Goal: Information Seeking & Learning: Learn about a topic

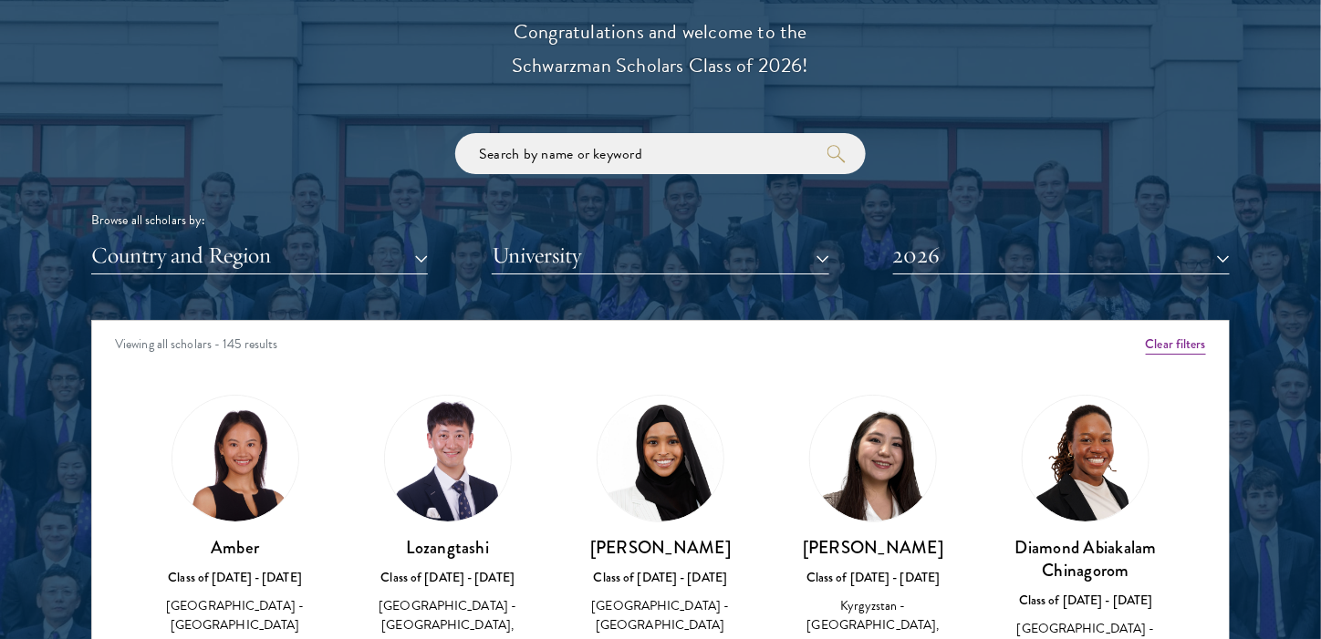
scroll to position [2189, 0]
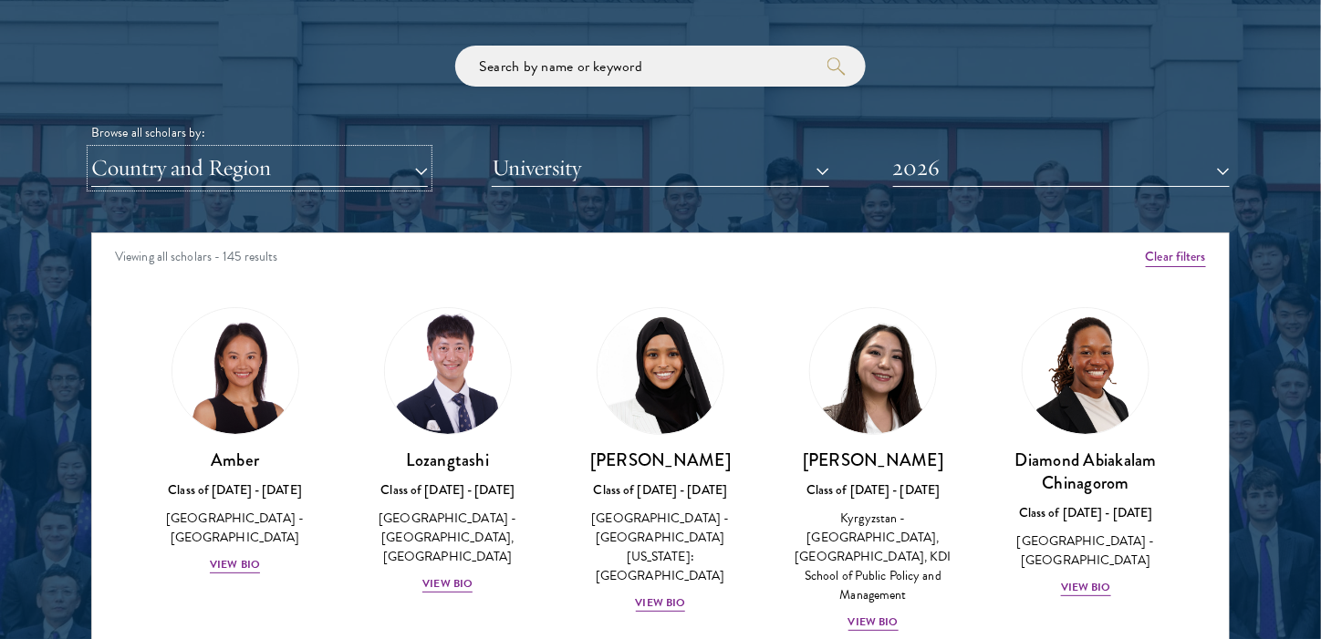
click at [289, 176] on button "Country and Region" at bounding box center [259, 168] width 337 height 37
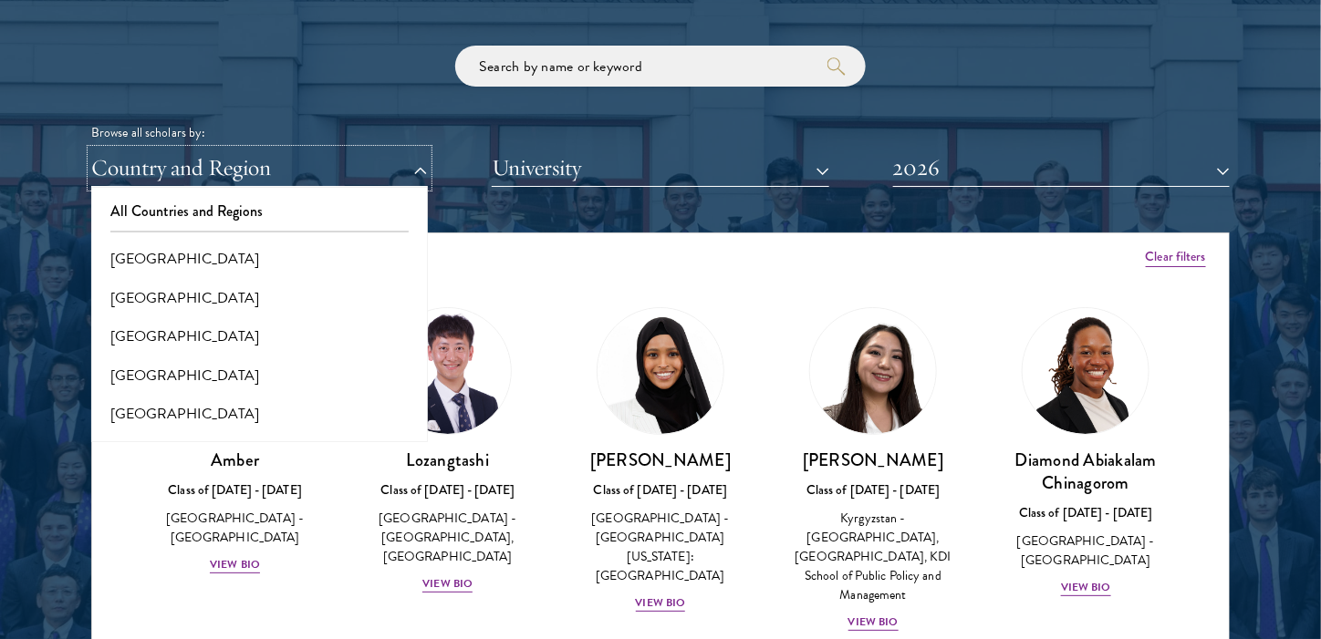
click at [289, 176] on button "Country and Region" at bounding box center [259, 168] width 337 height 37
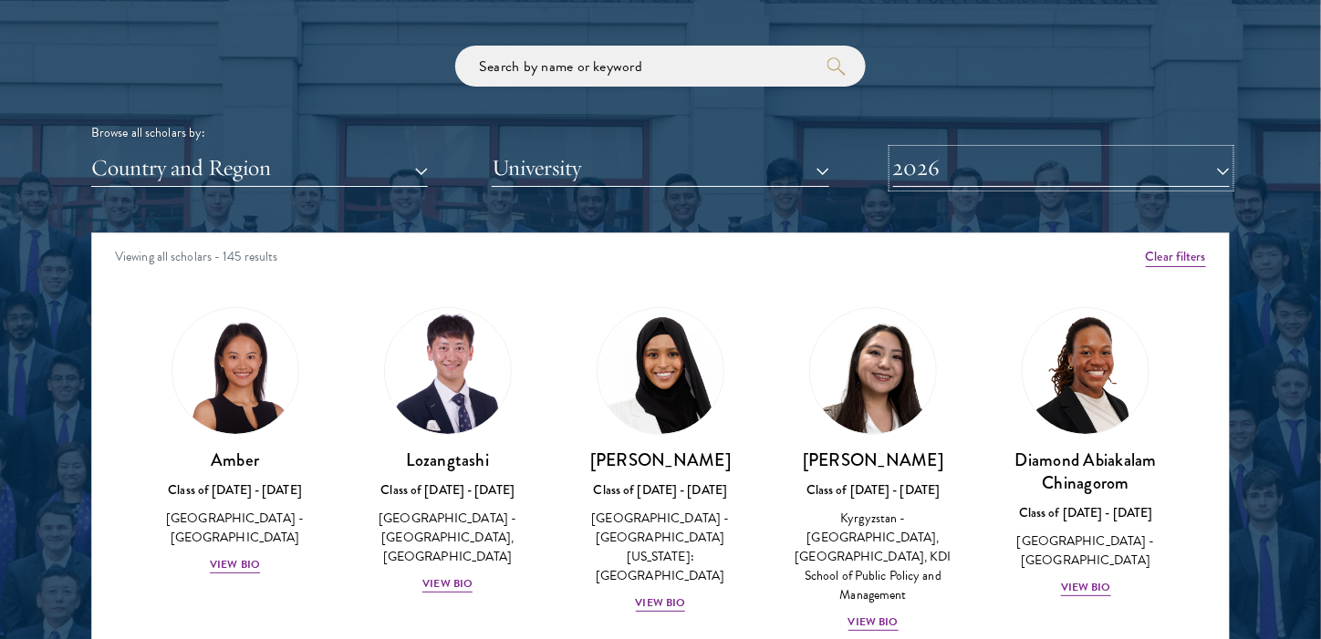
click at [962, 181] on button "2026" at bounding box center [1061, 168] width 337 height 37
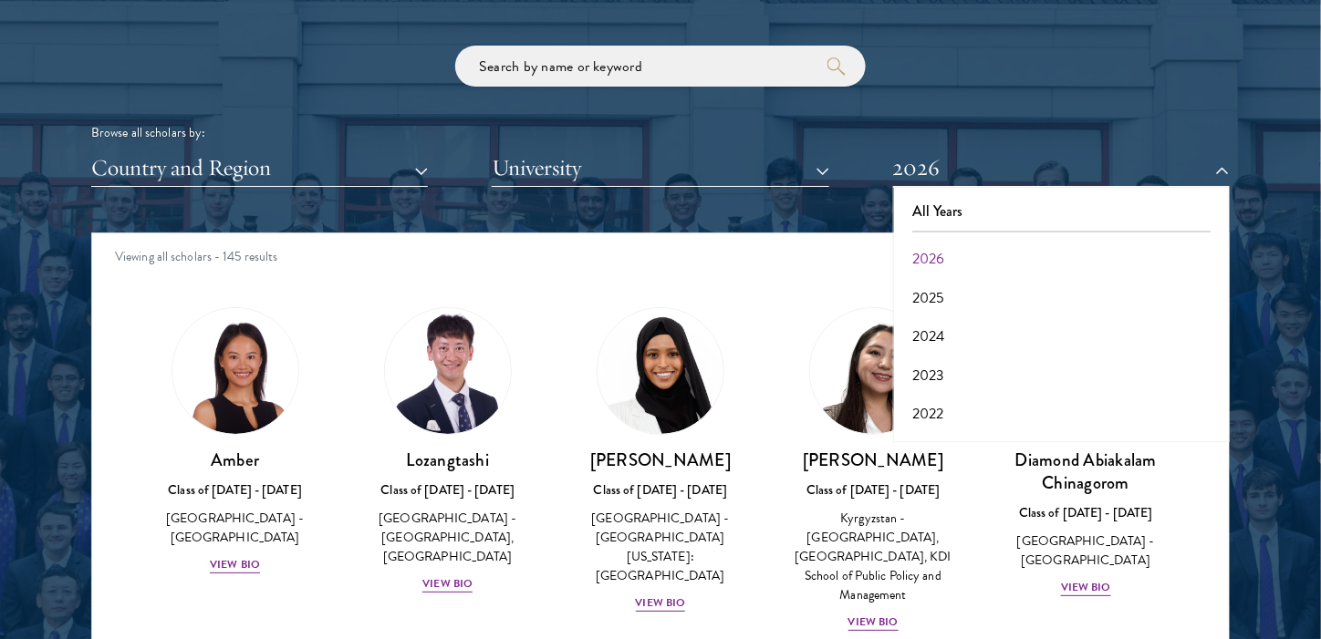
click at [876, 115] on div "Browse all scholars by: Country and Region All Countries and Regions [GEOGRAPHI…" at bounding box center [660, 116] width 1138 height 141
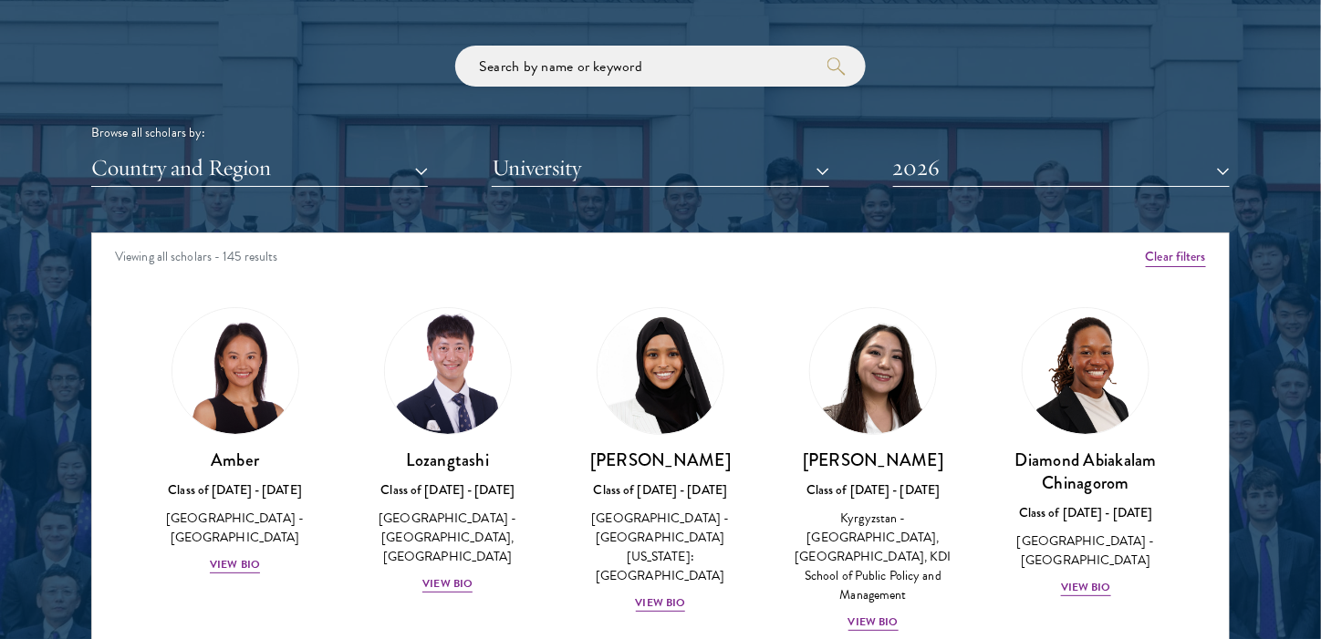
click at [577, 208] on div "Scholar Directory Congratulations and welcome to the Schwarzman Scholars Class …" at bounding box center [660, 316] width 1138 height 928
click at [595, 181] on button "University" at bounding box center [660, 168] width 337 height 37
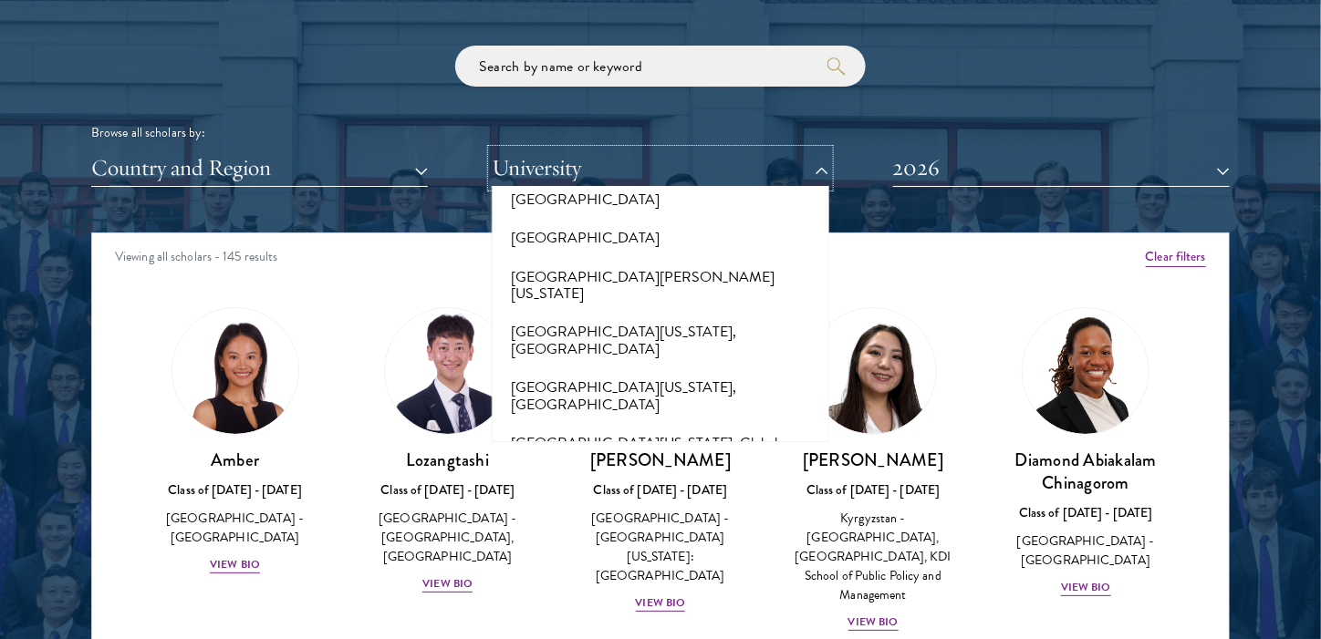
scroll to position [15431, 0]
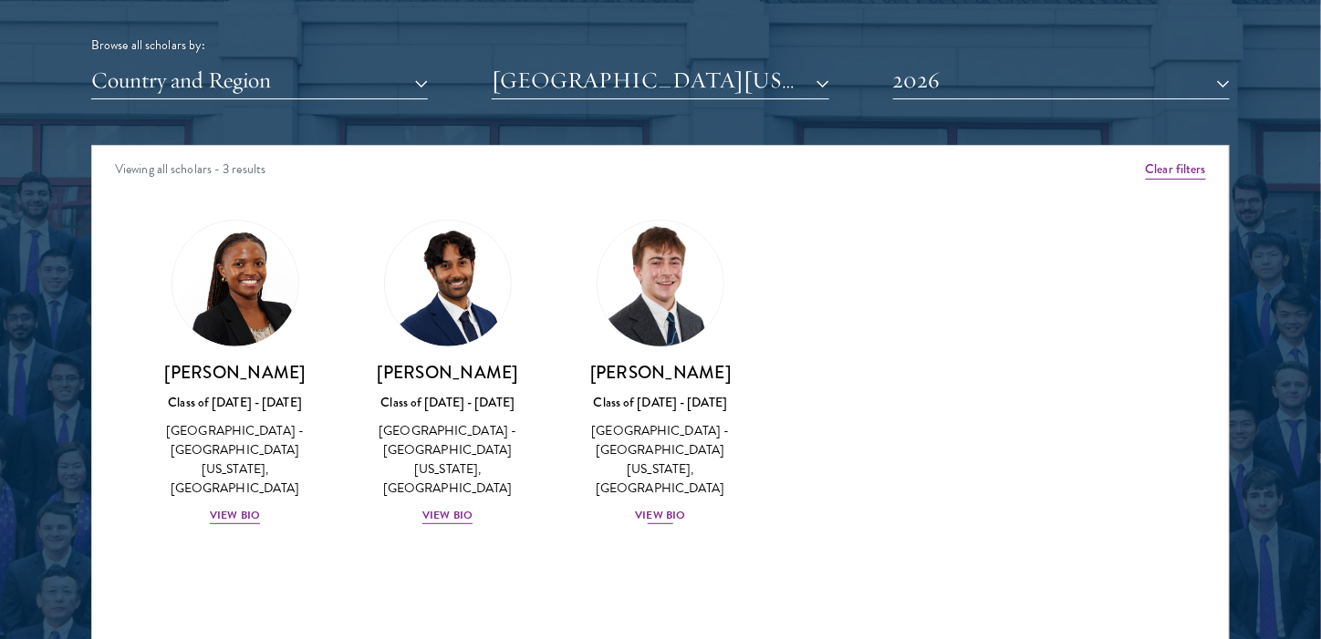
scroll to position [2280, 0]
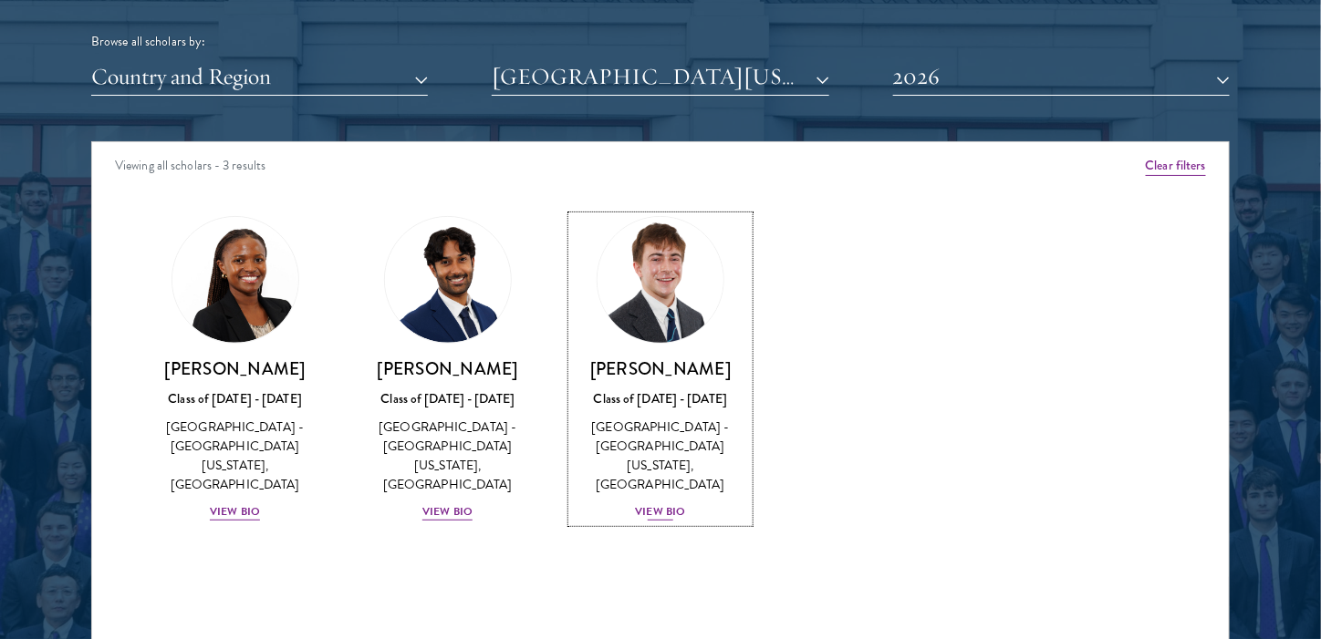
click at [668, 276] on img at bounding box center [660, 280] width 139 height 139
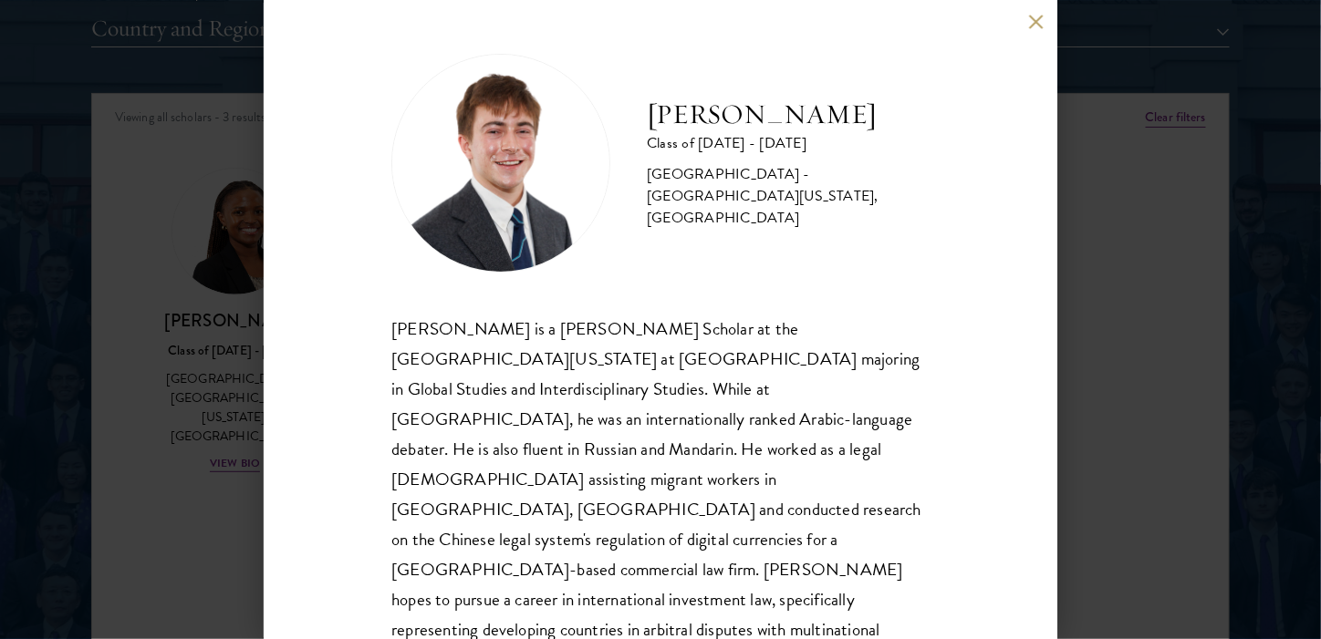
scroll to position [2462, 0]
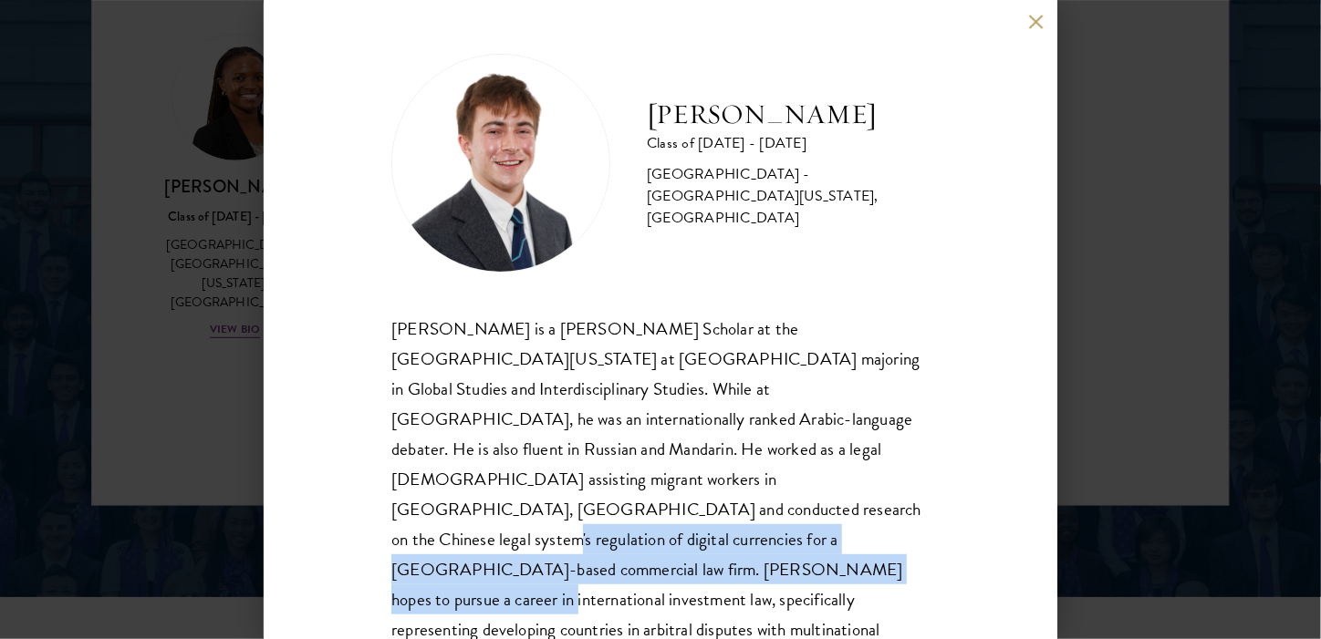
drag, startPoint x: 417, startPoint y: 497, endPoint x: 774, endPoint y: 534, distance: 359.4
click at [774, 534] on div "[PERSON_NAME] is a [PERSON_NAME] Scholar at the [GEOGRAPHIC_DATA][US_STATE] at …" at bounding box center [660, 495] width 538 height 362
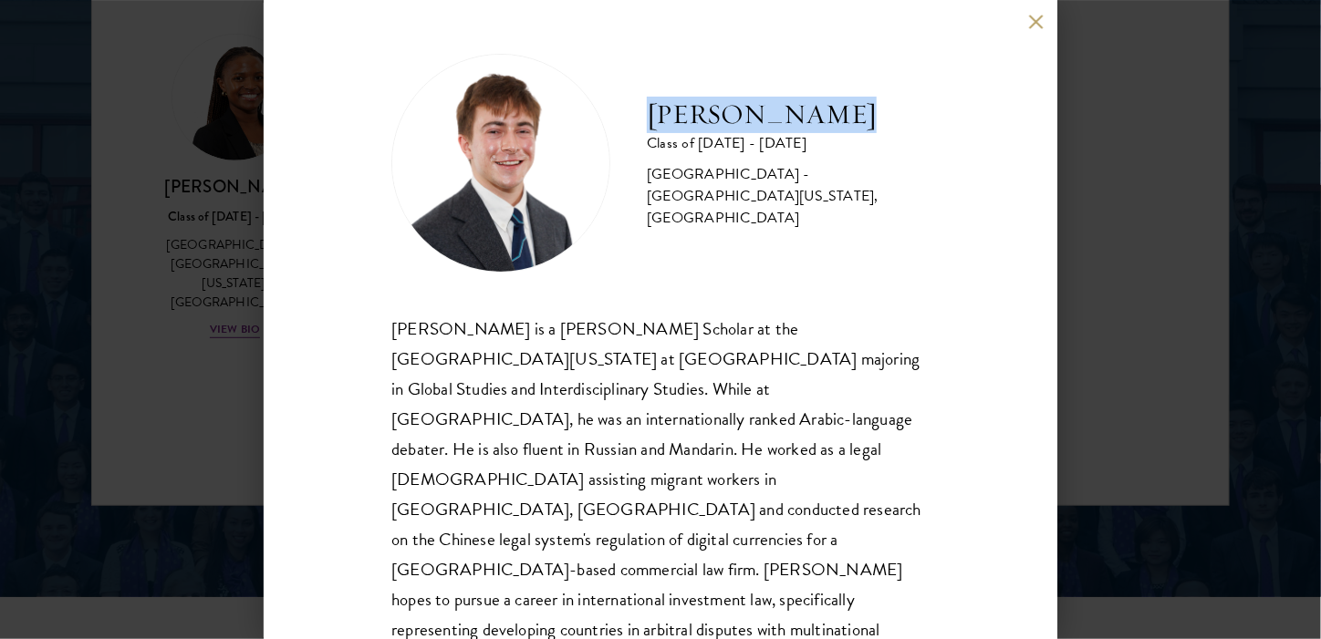
drag, startPoint x: 636, startPoint y: 124, endPoint x: 902, endPoint y: 131, distance: 266.4
click at [902, 131] on div "[PERSON_NAME] Class of [DATE] - [DATE] [GEOGRAPHIC_DATA] - [GEOGRAPHIC_DATA][US…" at bounding box center [660, 163] width 538 height 219
click at [1025, 36] on div "[PERSON_NAME] Class of [DATE] - [DATE] [GEOGRAPHIC_DATA] - [GEOGRAPHIC_DATA][US…" at bounding box center [660, 320] width 793 height 638
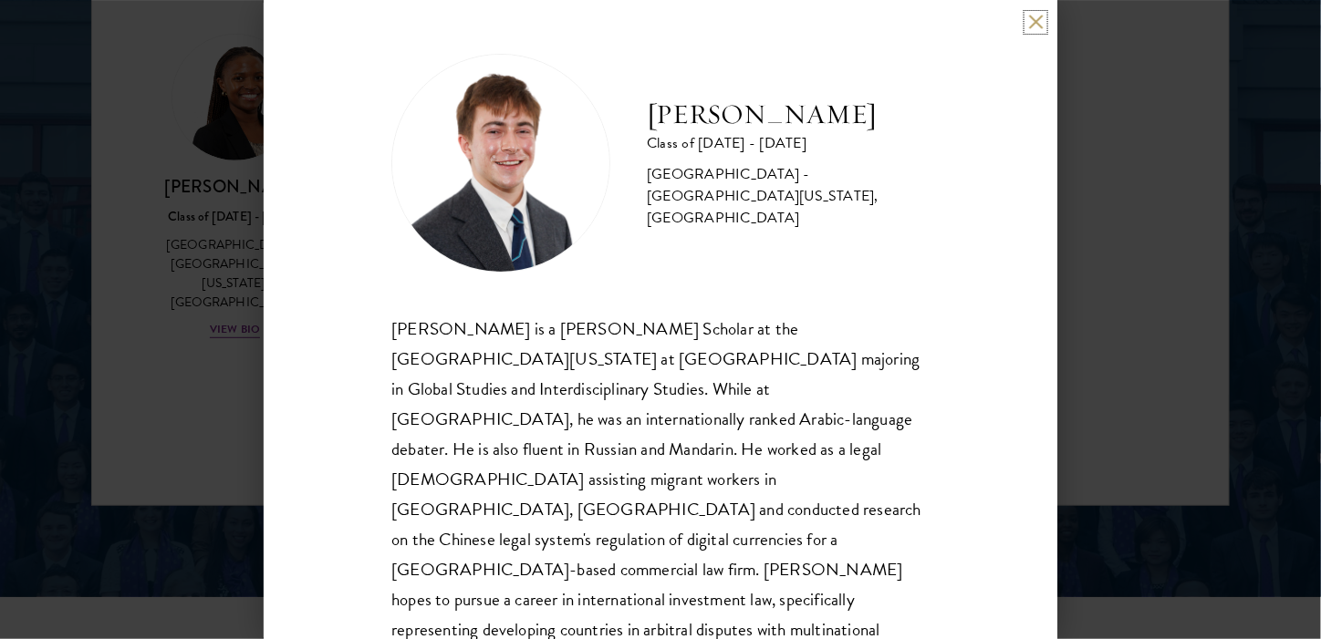
click at [1038, 20] on button at bounding box center [1036, 23] width 16 height 16
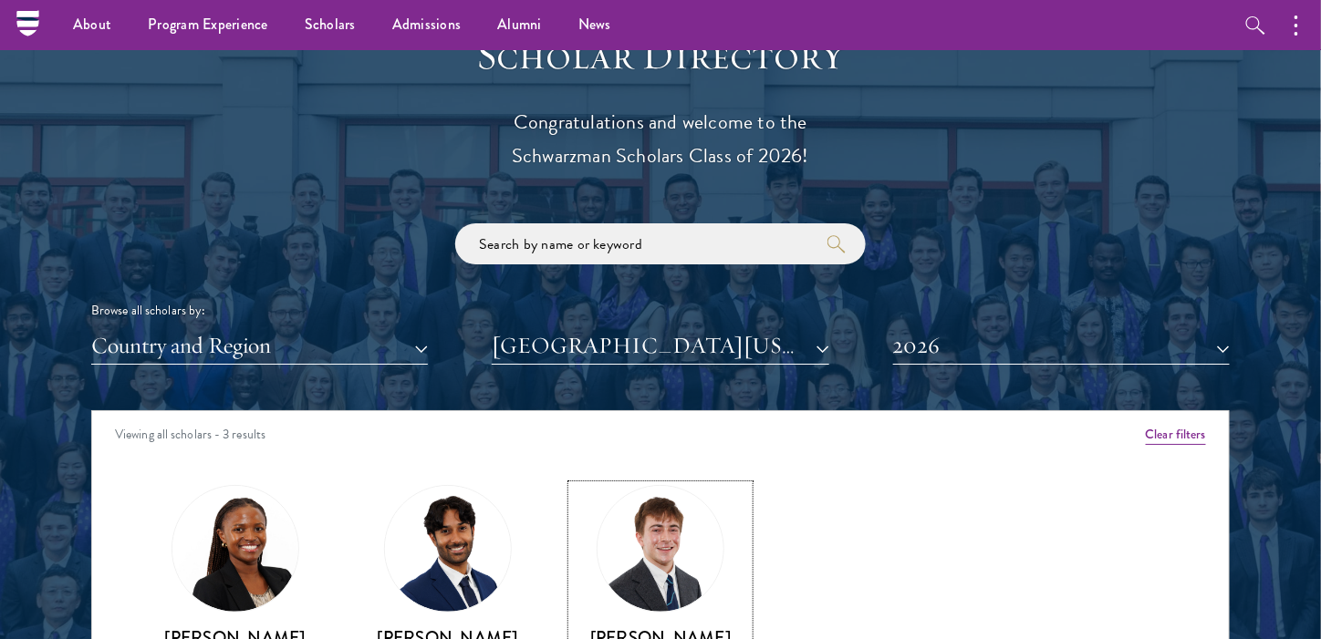
scroll to position [2006, 0]
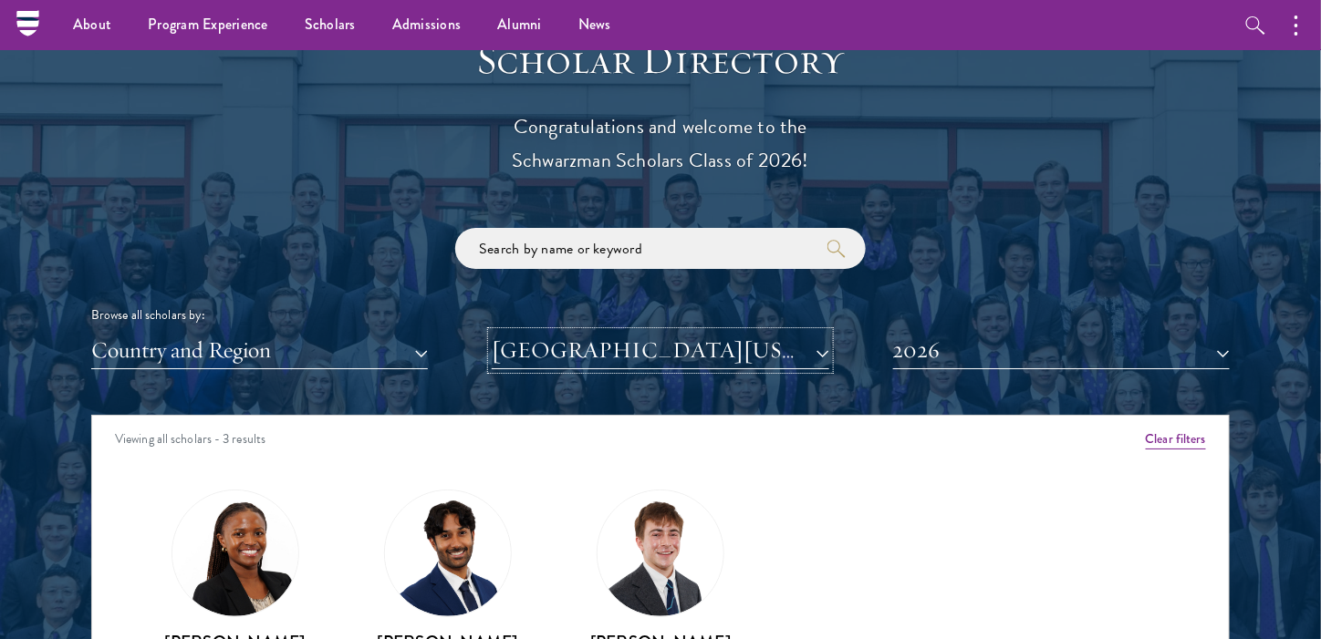
click at [741, 349] on button "[GEOGRAPHIC_DATA][US_STATE], [GEOGRAPHIC_DATA]" at bounding box center [660, 350] width 337 height 37
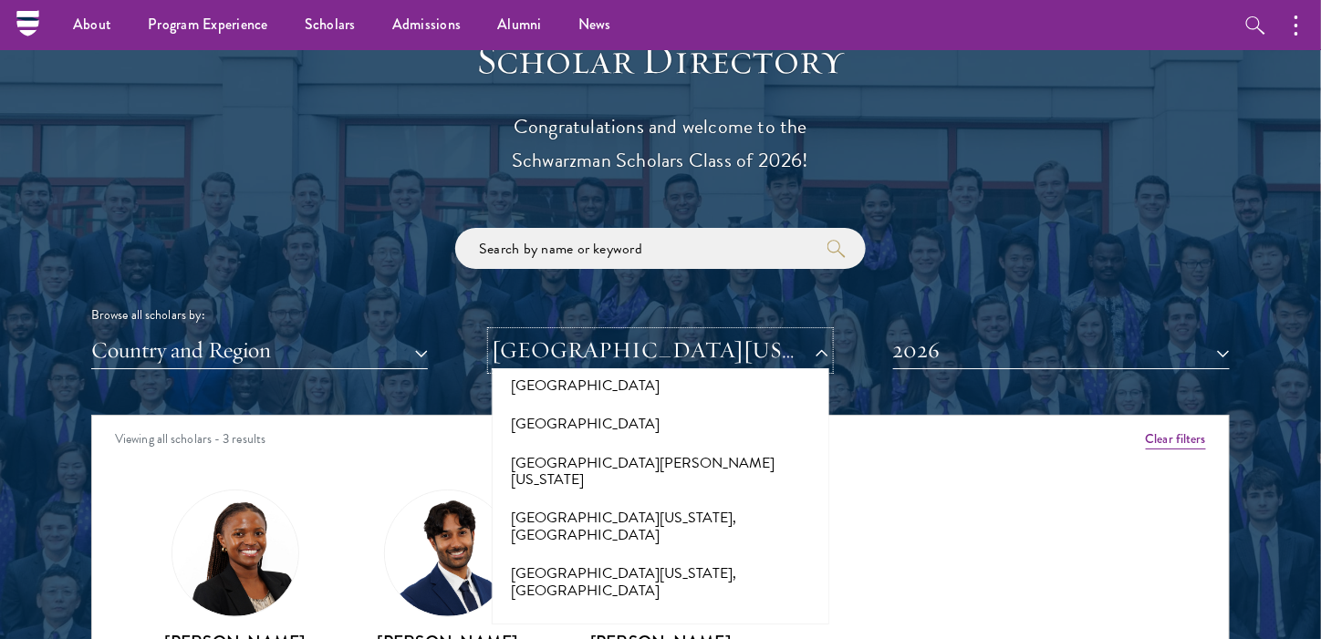
click at [711, 358] on button "[GEOGRAPHIC_DATA][US_STATE], [GEOGRAPHIC_DATA]" at bounding box center [660, 350] width 337 height 37
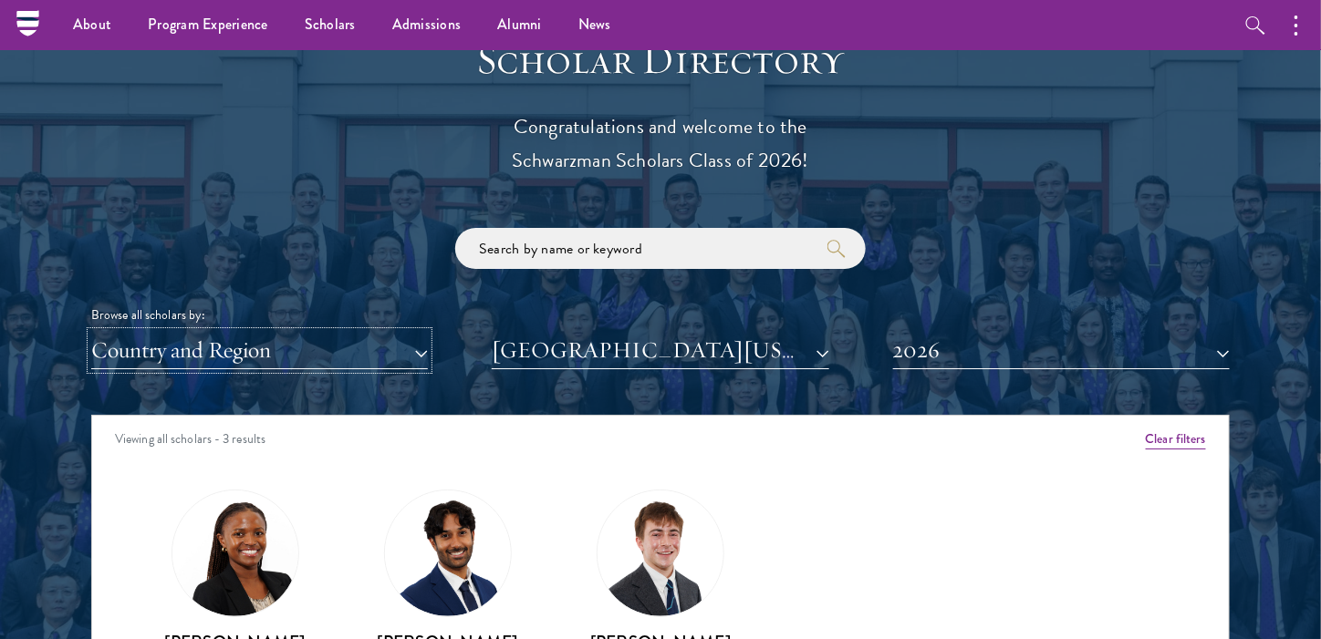
click at [289, 357] on button "Country and Region" at bounding box center [259, 350] width 337 height 37
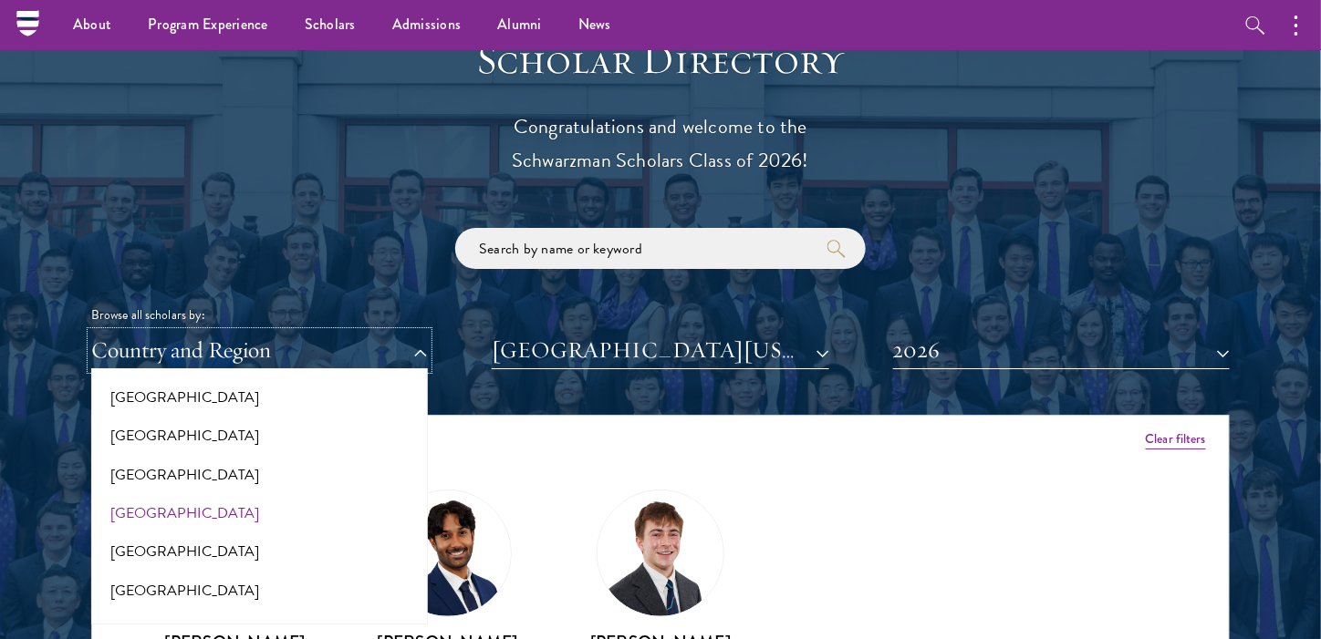
scroll to position [2918, 0]
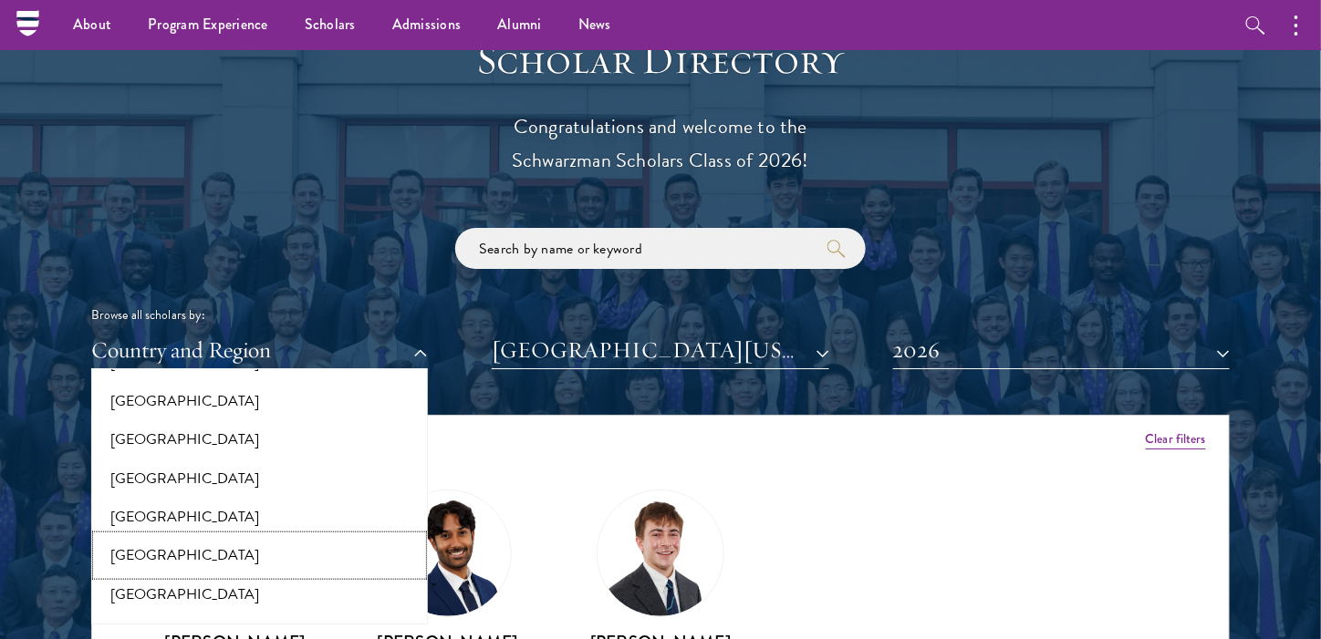
click at [173, 536] on button "[GEOGRAPHIC_DATA]" at bounding box center [260, 555] width 326 height 38
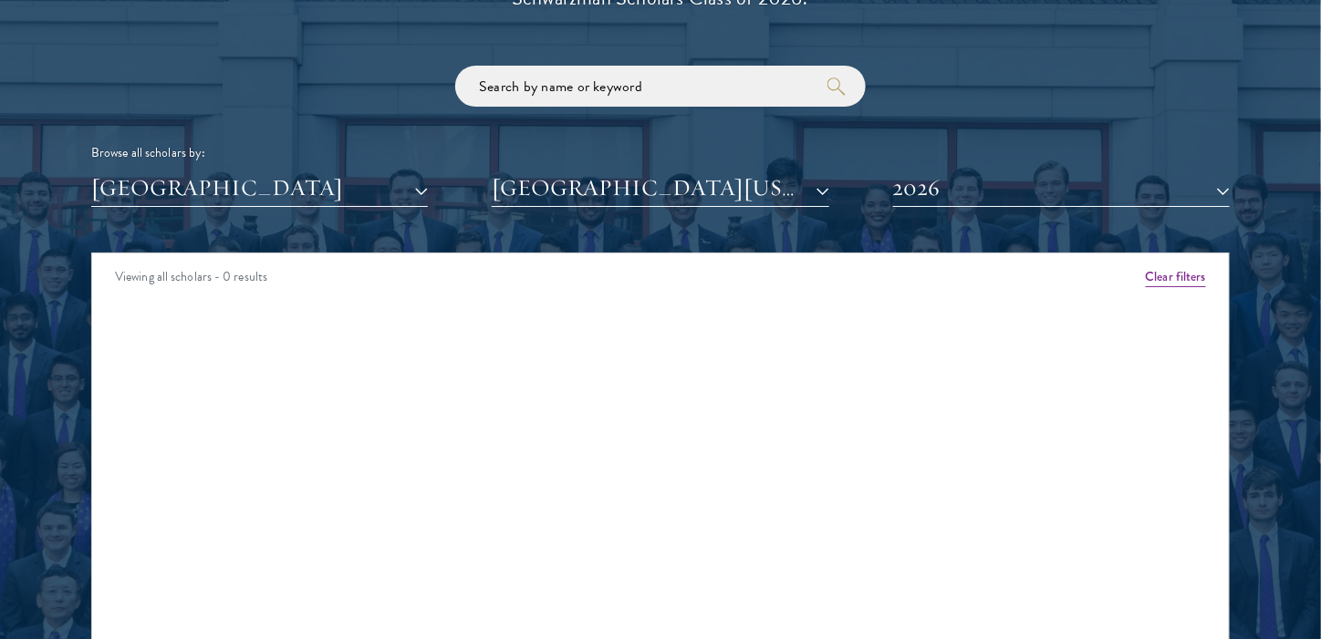
scroll to position [2189, 0]
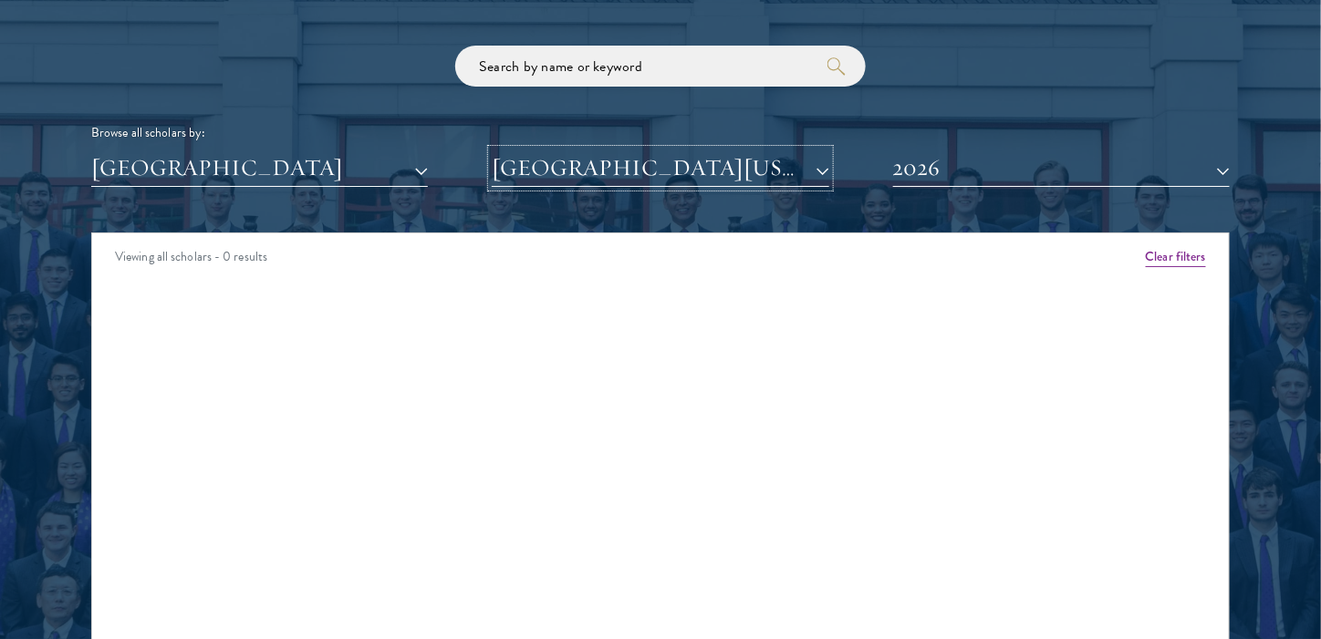
click at [770, 169] on button "[GEOGRAPHIC_DATA][US_STATE], [GEOGRAPHIC_DATA]" at bounding box center [660, 168] width 337 height 37
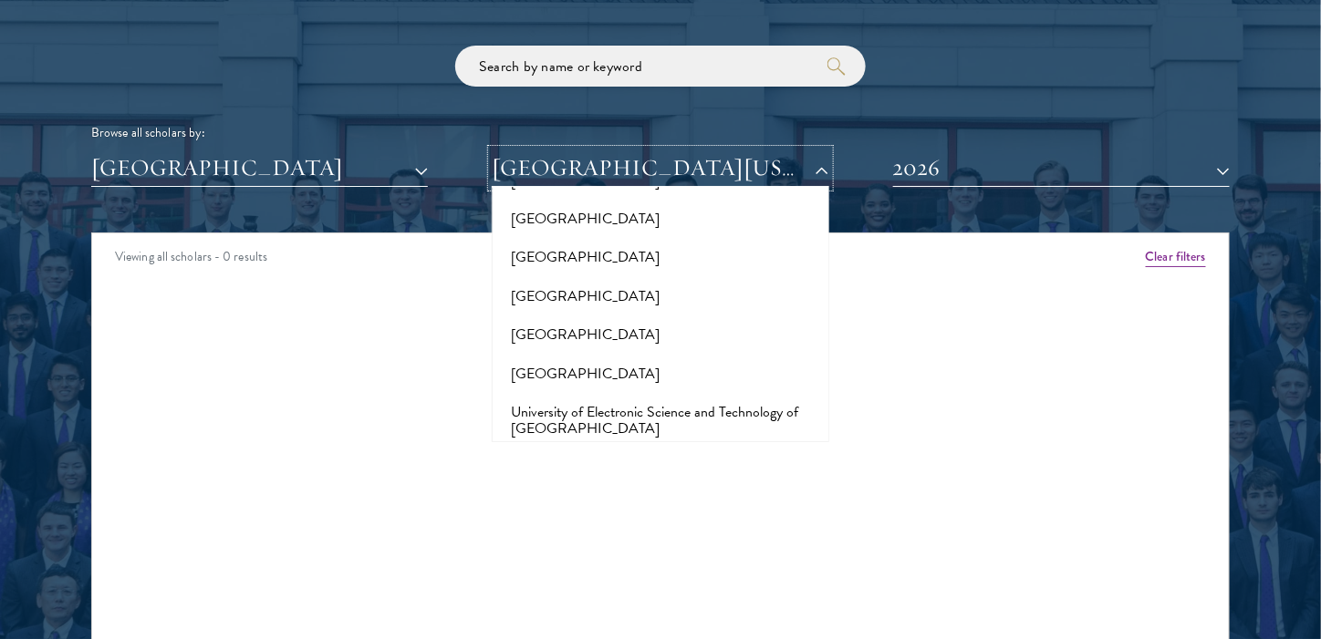
scroll to position [14337, 0]
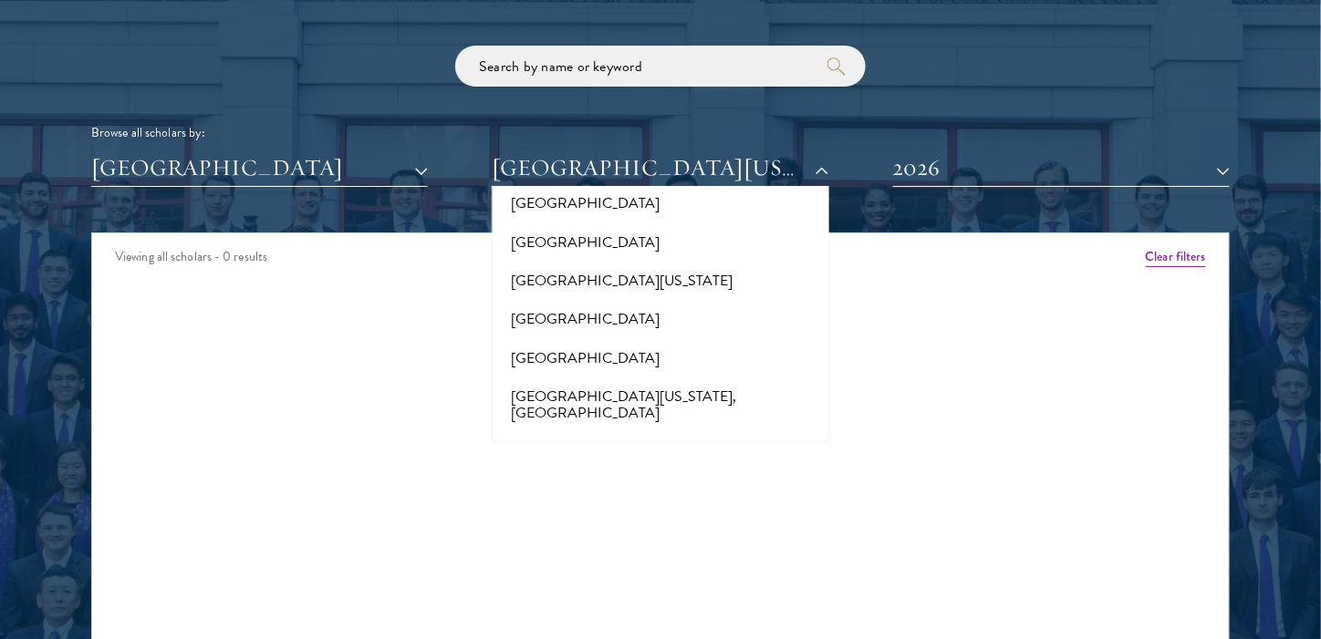
click at [823, 373] on div "Scholar Directory Congratulations and welcome to the Schwarzman Scholars Class …" at bounding box center [660, 316] width 1138 height 928
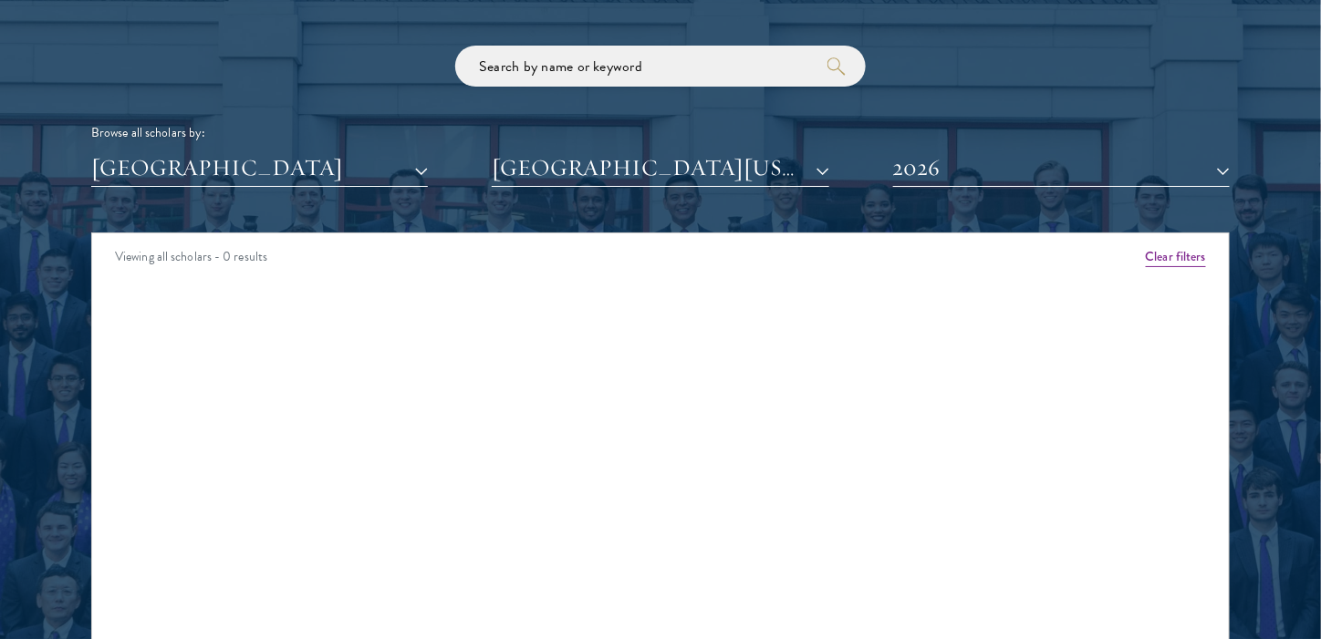
click at [822, 372] on div "Viewing all scholars - 0 results Clear filters Amber Class of [DATE] - [DATE] […" at bounding box center [660, 506] width 1138 height 547
click at [789, 186] on div "Scholar Directory Congratulations and welcome to the Schwarzman Scholars Class …" at bounding box center [660, 316] width 1138 height 928
click at [779, 148] on div "Browse all scholars by: [GEOGRAPHIC_DATA] All Countries and Regions [GEOGRAPHIC…" at bounding box center [660, 116] width 1138 height 141
click at [813, 171] on button "[GEOGRAPHIC_DATA][US_STATE], [GEOGRAPHIC_DATA]" at bounding box center [660, 168] width 337 height 37
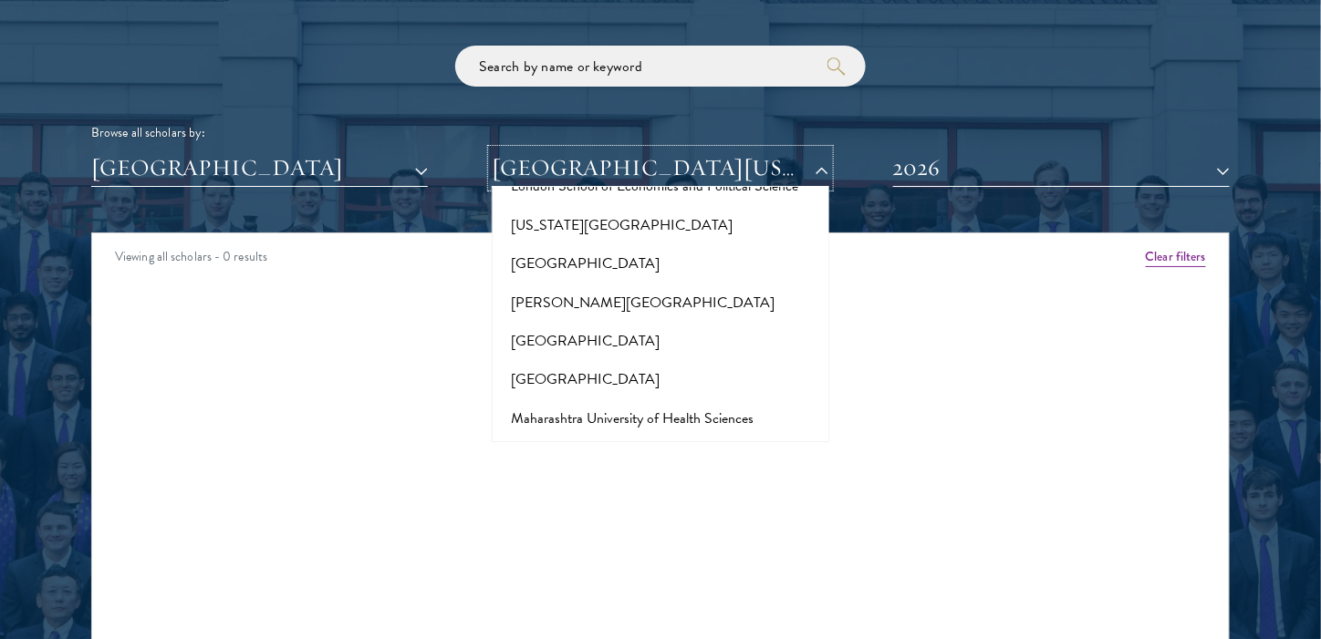
scroll to position [0, 0]
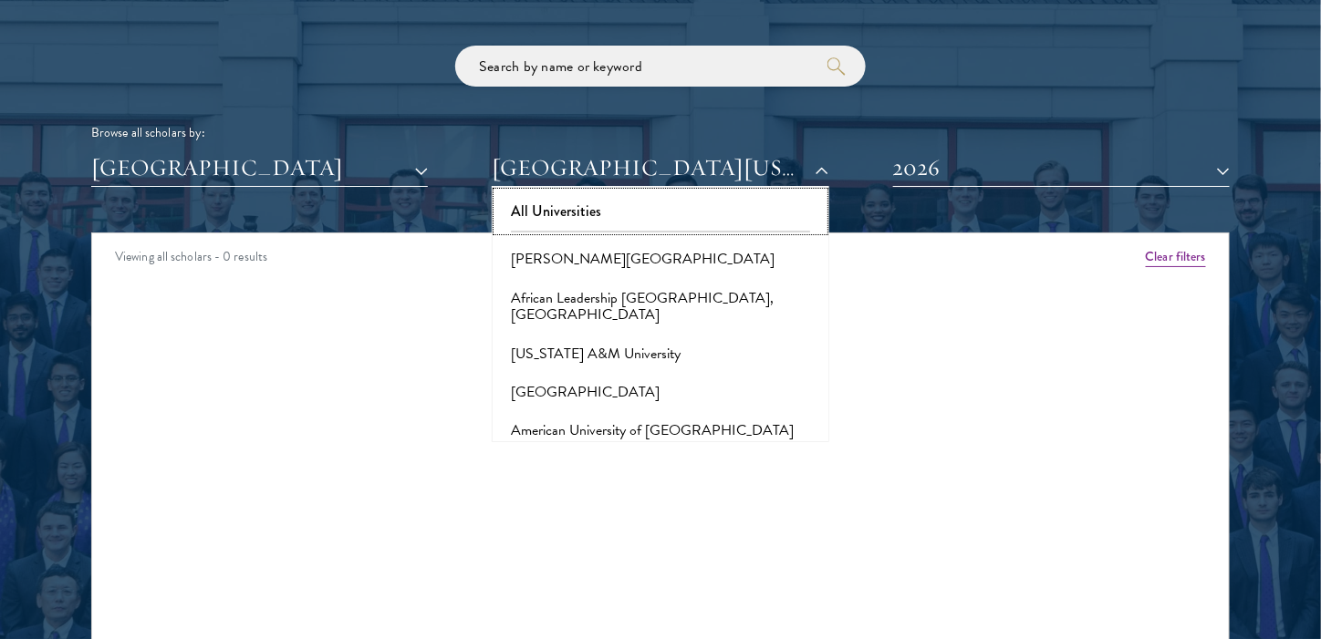
click at [651, 204] on button "All Universities" at bounding box center [660, 211] width 326 height 38
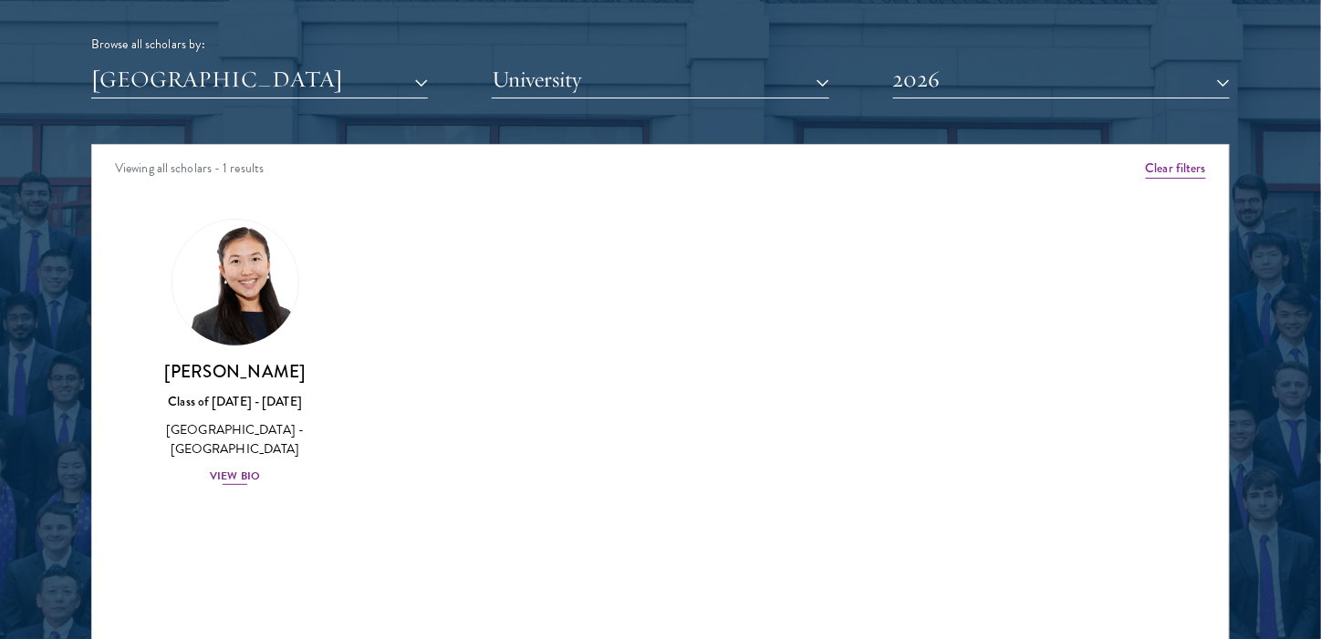
scroll to position [2280, 0]
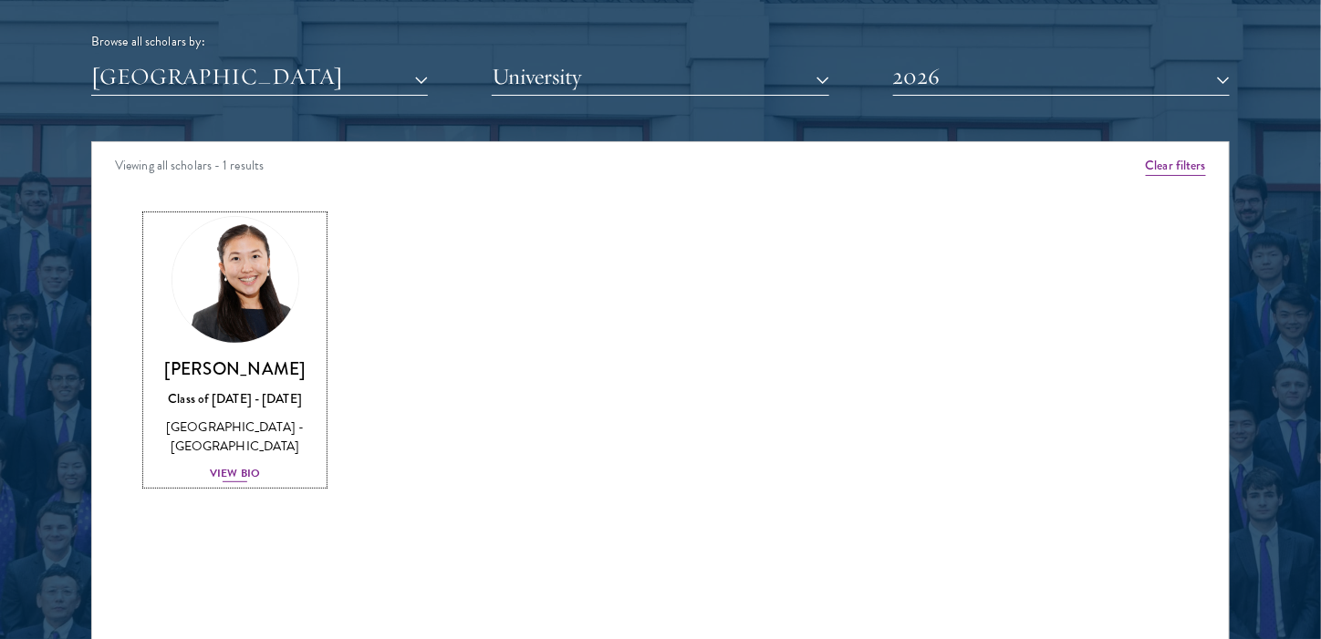
click at [263, 284] on img at bounding box center [235, 280] width 139 height 139
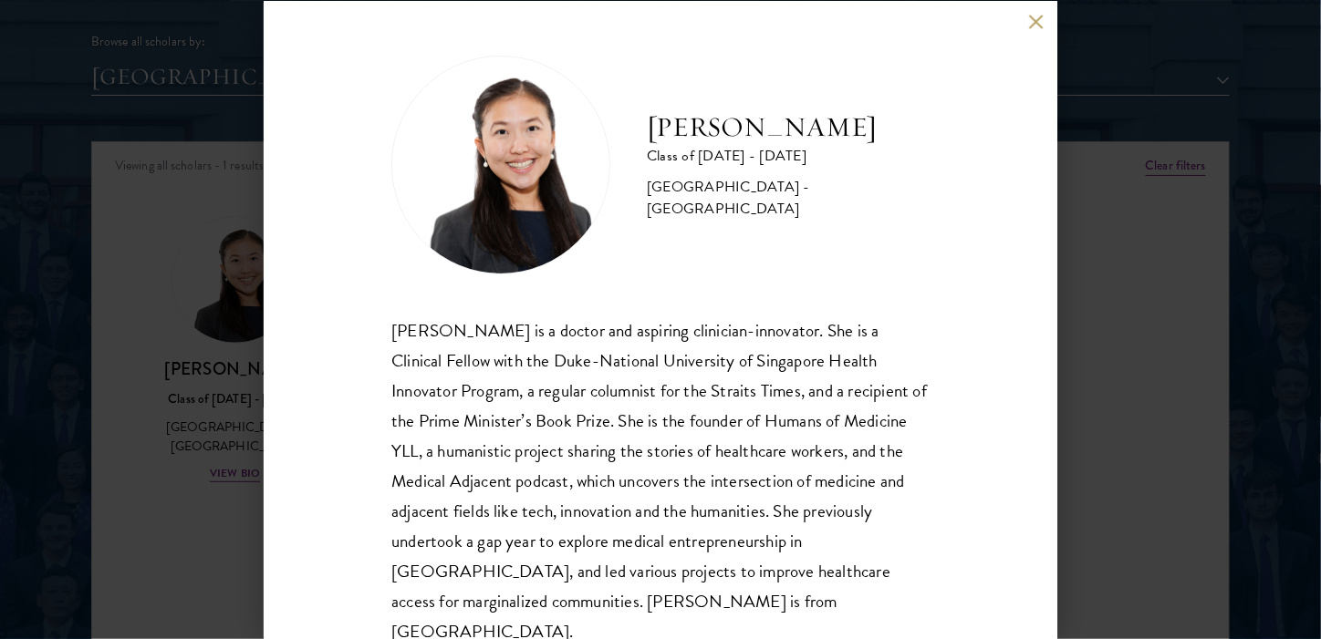
click at [1124, 339] on div "[PERSON_NAME] Class of [DATE] - [DATE] [GEOGRAPHIC_DATA] - [GEOGRAPHIC_DATA] [P…" at bounding box center [660, 319] width 1321 height 639
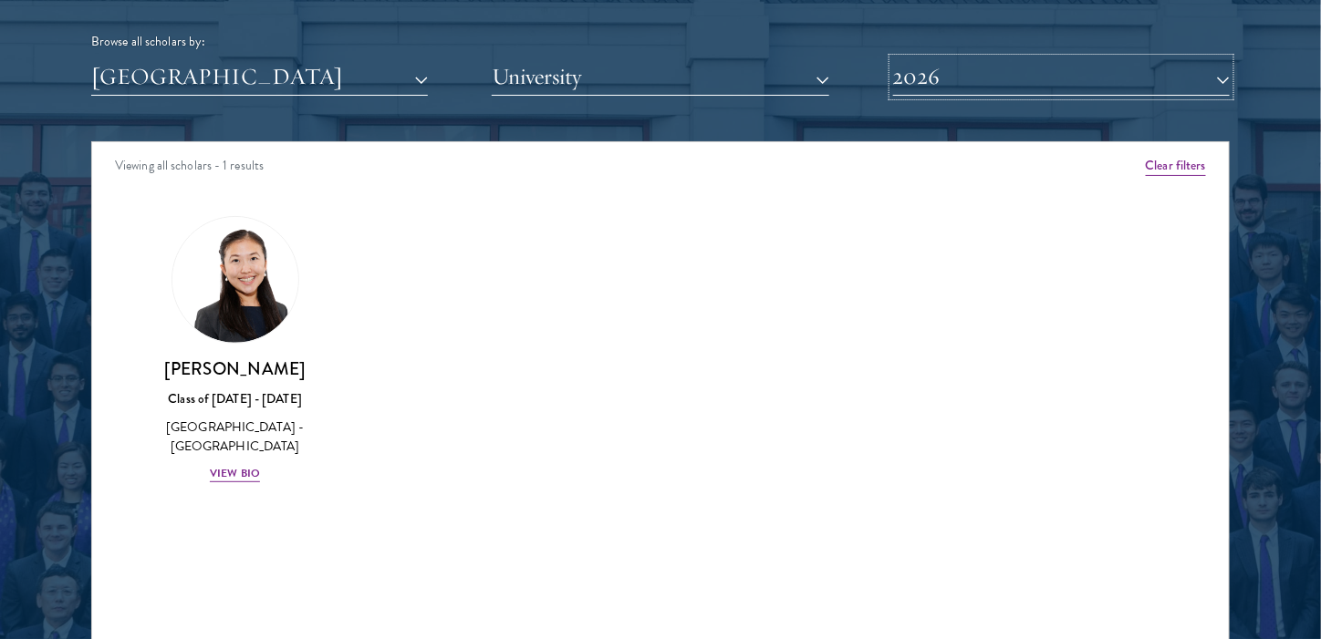
click at [1030, 62] on button "2026" at bounding box center [1061, 76] width 337 height 37
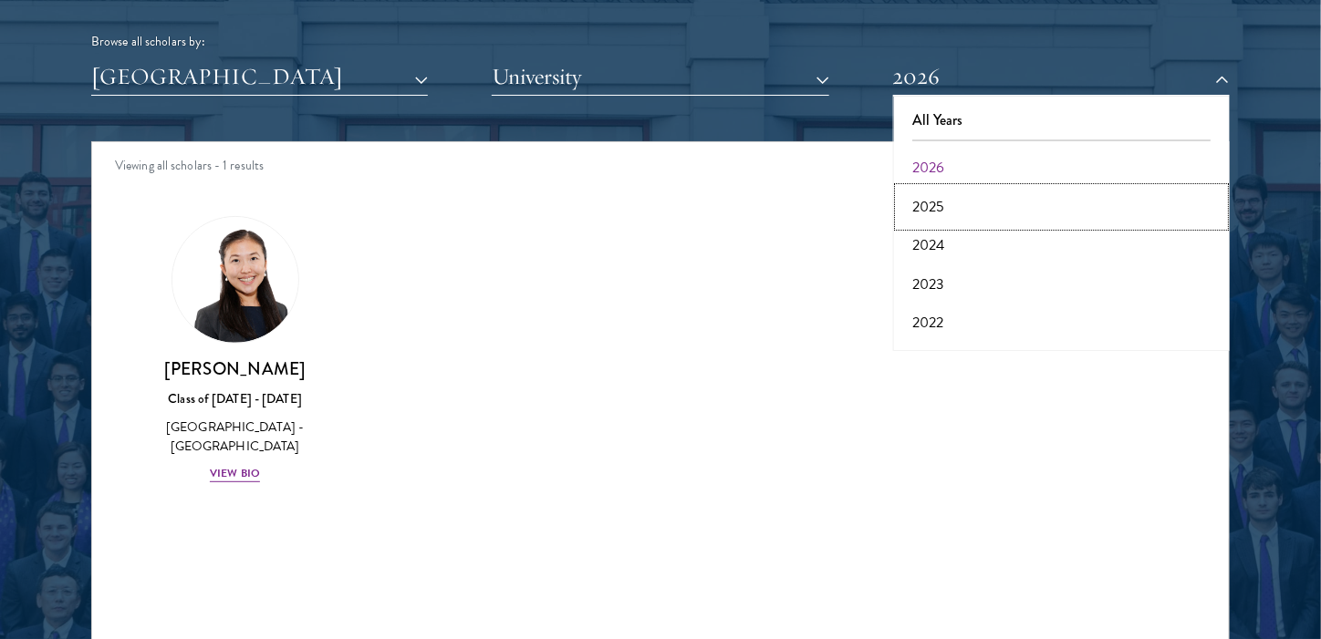
click at [949, 199] on button "2025" at bounding box center [1061, 207] width 326 height 38
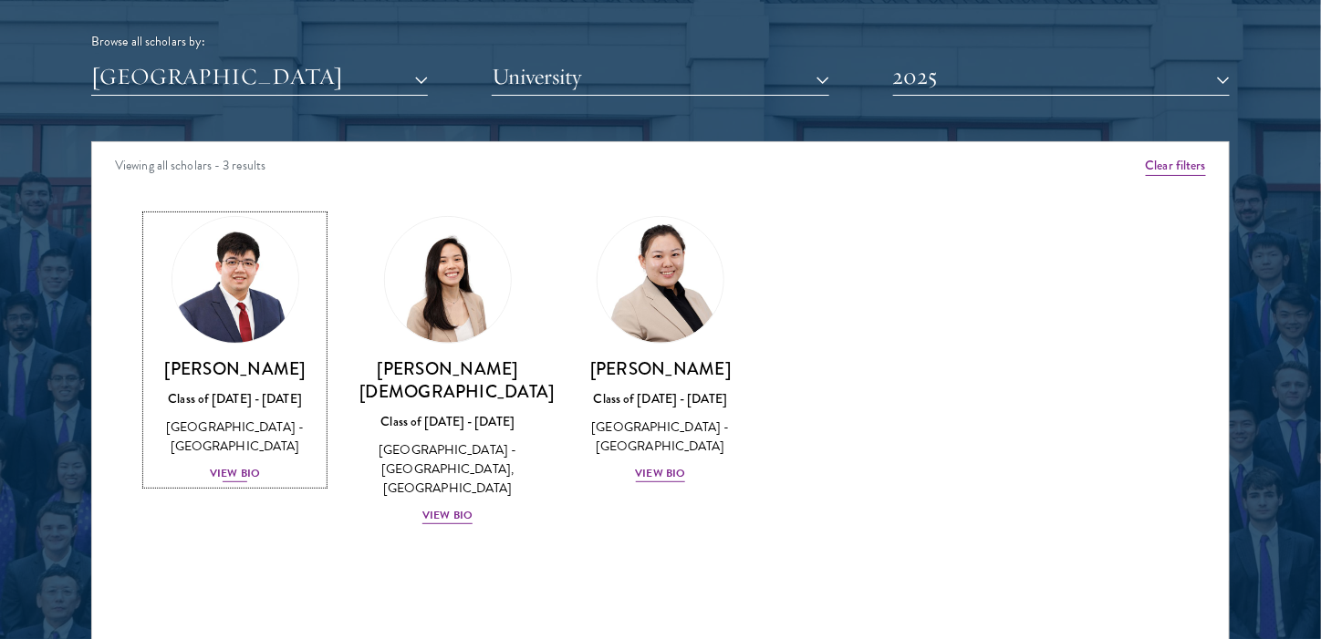
click at [241, 306] on img at bounding box center [235, 280] width 139 height 139
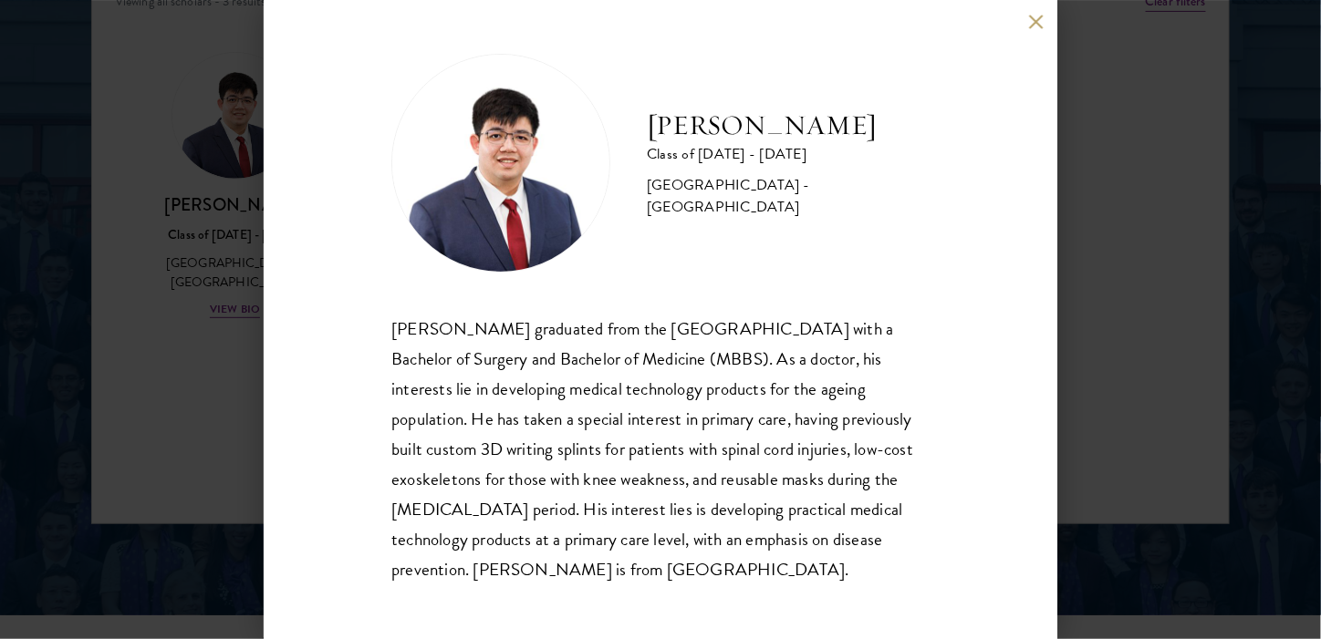
scroll to position [2462, 0]
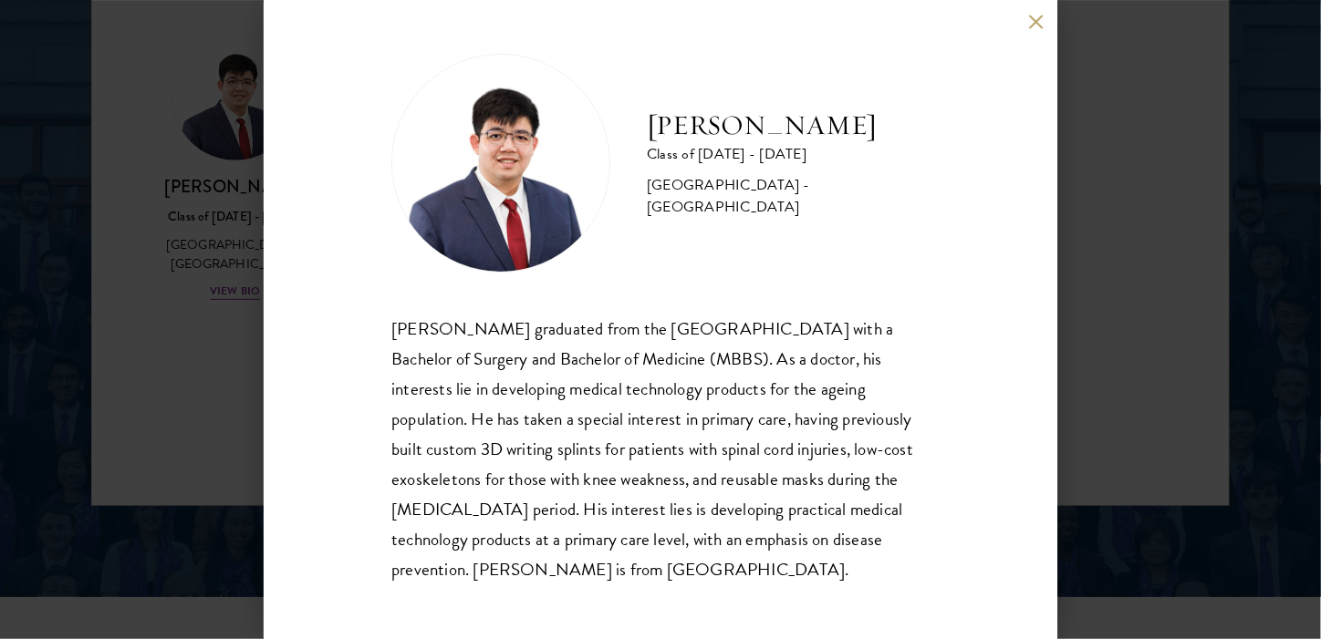
click at [1095, 238] on div "[PERSON_NAME] Class of [DATE] - [DATE] [GEOGRAPHIC_DATA] - [GEOGRAPHIC_DATA] [P…" at bounding box center [660, 319] width 1321 height 639
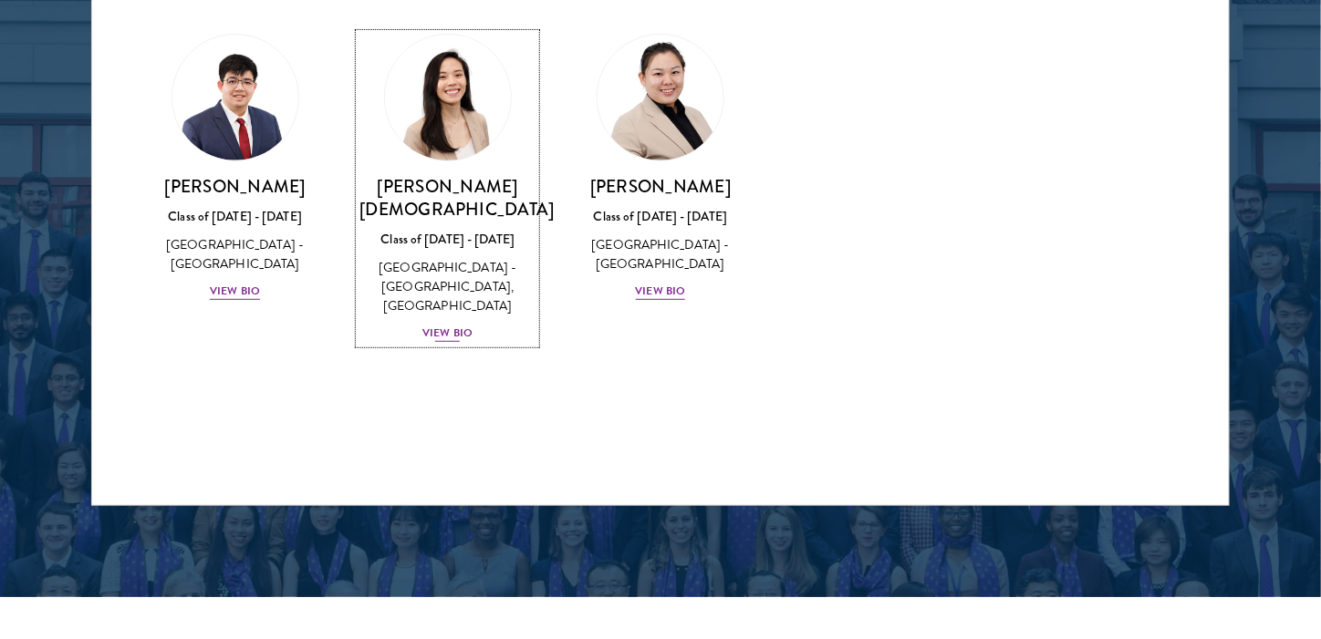
click at [443, 112] on img at bounding box center [447, 97] width 139 height 139
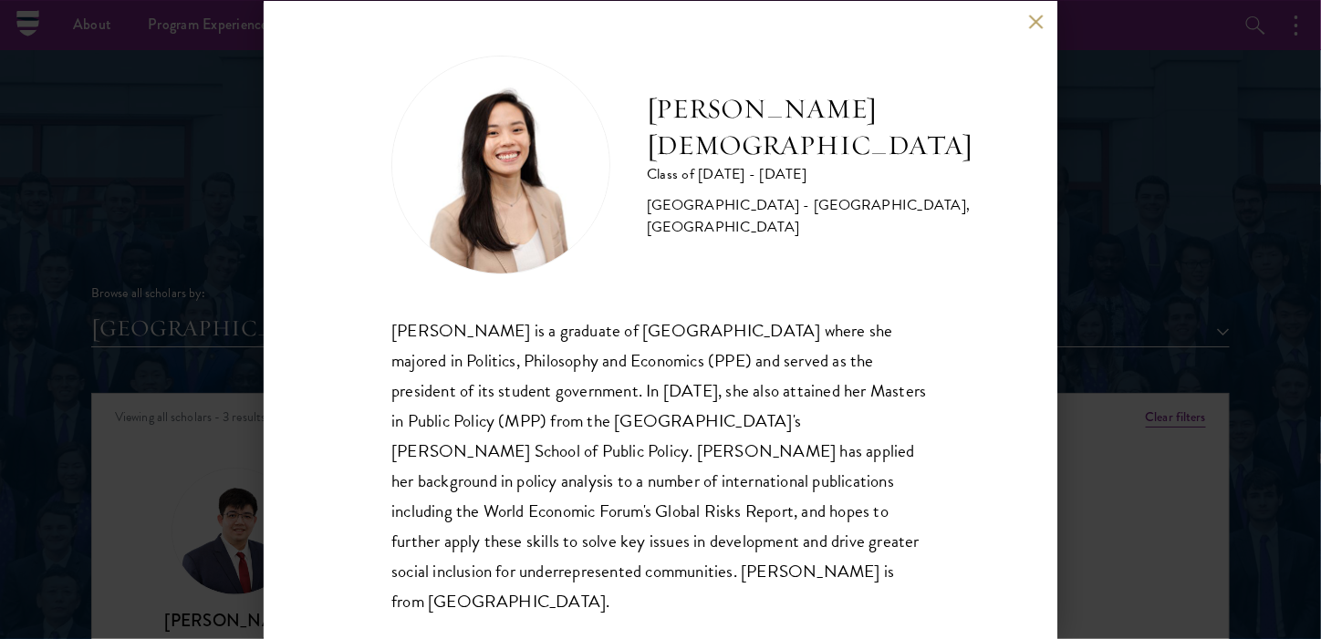
scroll to position [2006, 0]
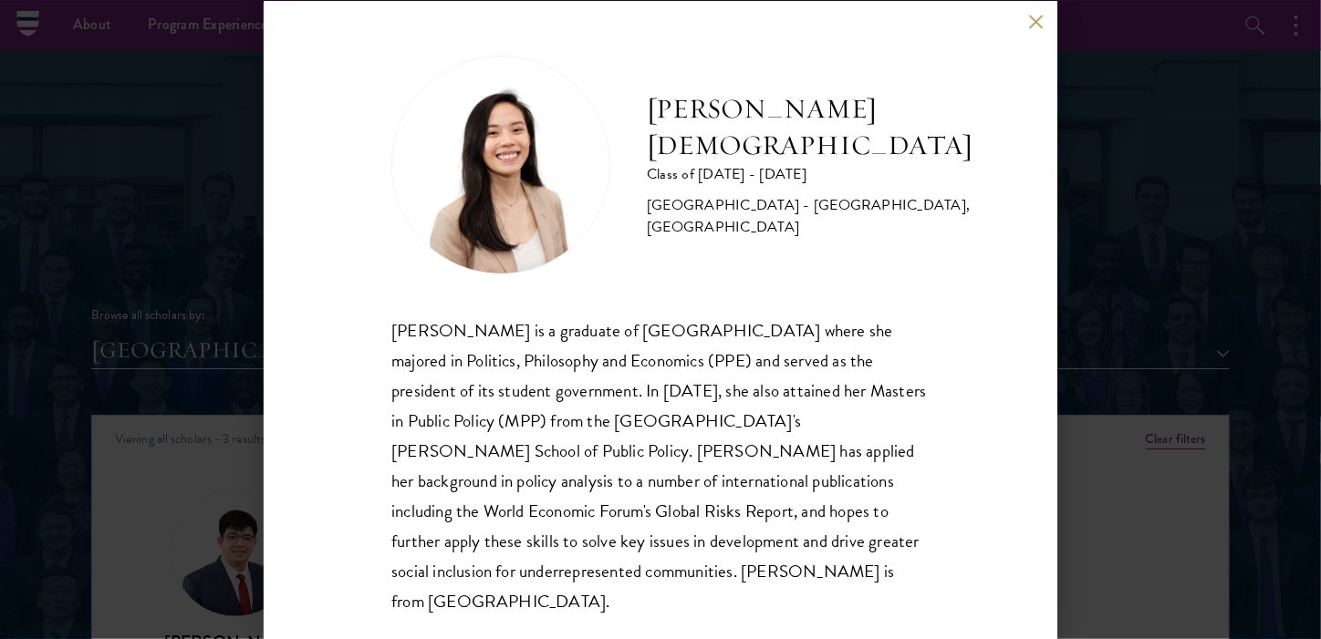
click at [1036, 25] on button at bounding box center [1036, 23] width 16 height 16
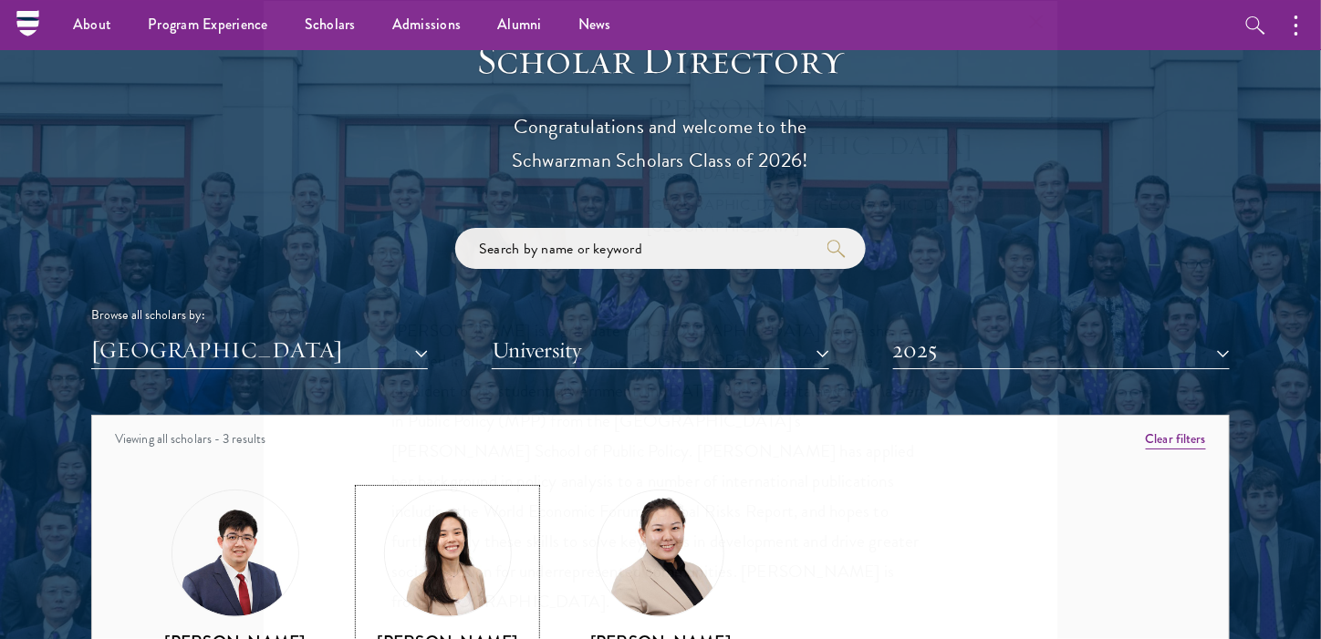
scroll to position [2124, 0]
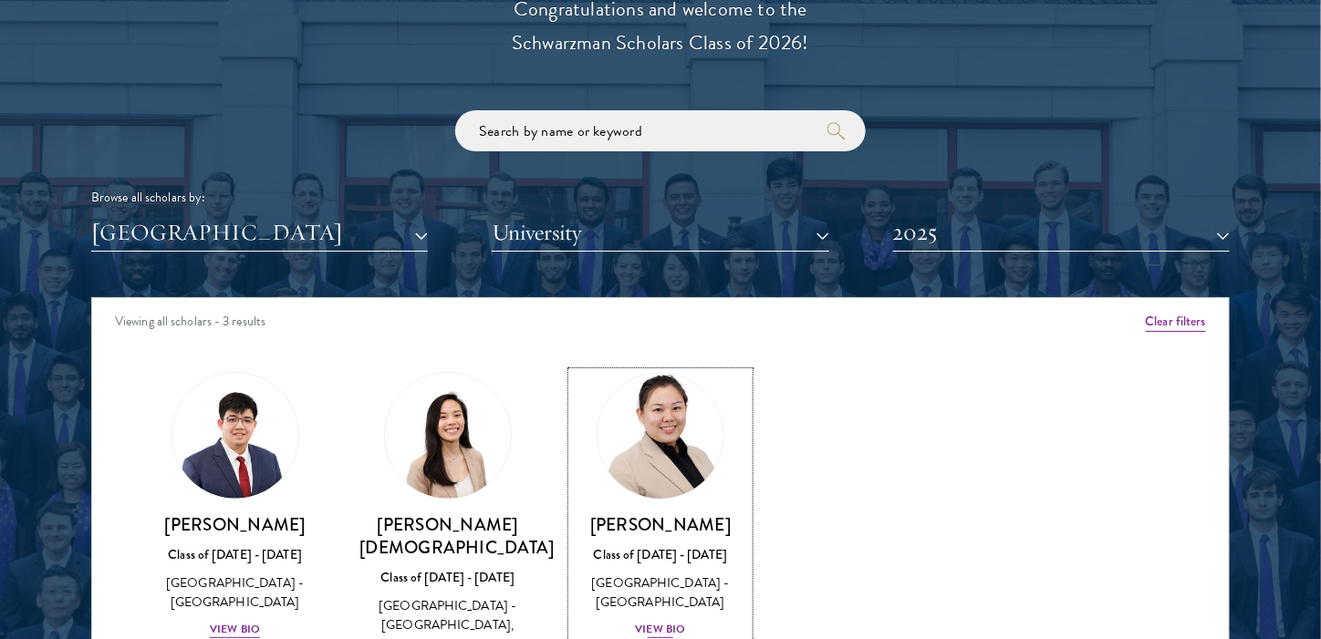
click at [648, 491] on img at bounding box center [660, 436] width 139 height 139
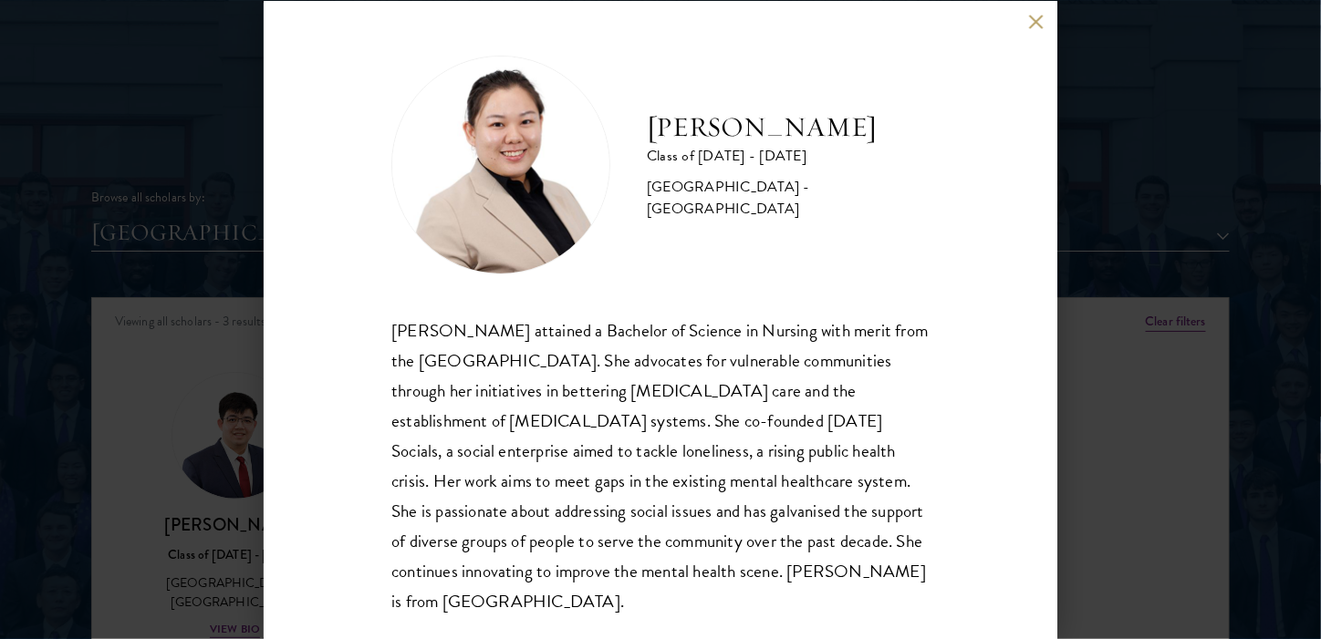
click at [1030, 30] on div "[PERSON_NAME] Class of [DATE] - [DATE] [GEOGRAPHIC_DATA] - [GEOGRAPHIC_DATA] [P…" at bounding box center [660, 320] width 793 height 638
click at [1025, 26] on div "[PERSON_NAME] Class of [DATE] - [DATE] [GEOGRAPHIC_DATA] - [GEOGRAPHIC_DATA] [P…" at bounding box center [660, 320] width 793 height 638
click at [1034, 25] on button at bounding box center [1036, 23] width 16 height 16
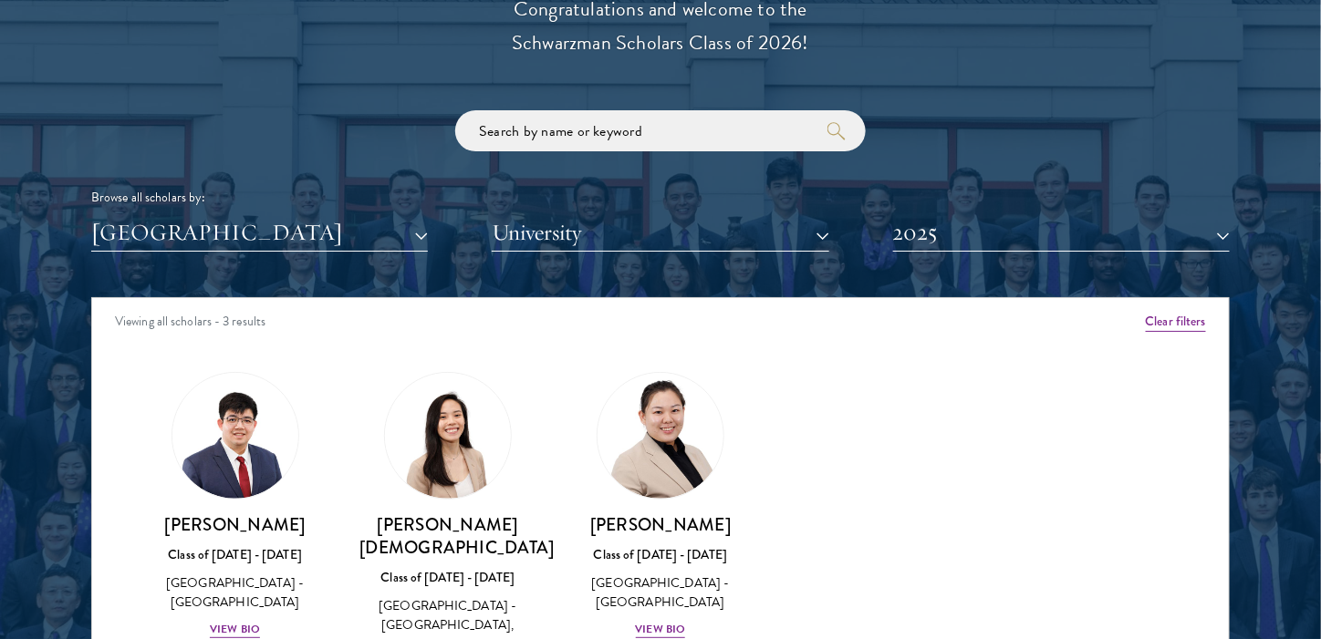
click at [1094, 255] on div "Scholar Directory Congratulations and welcome to the Schwarzman Scholars Class …" at bounding box center [660, 381] width 1138 height 928
click at [1092, 251] on button "2025" at bounding box center [1061, 232] width 337 height 37
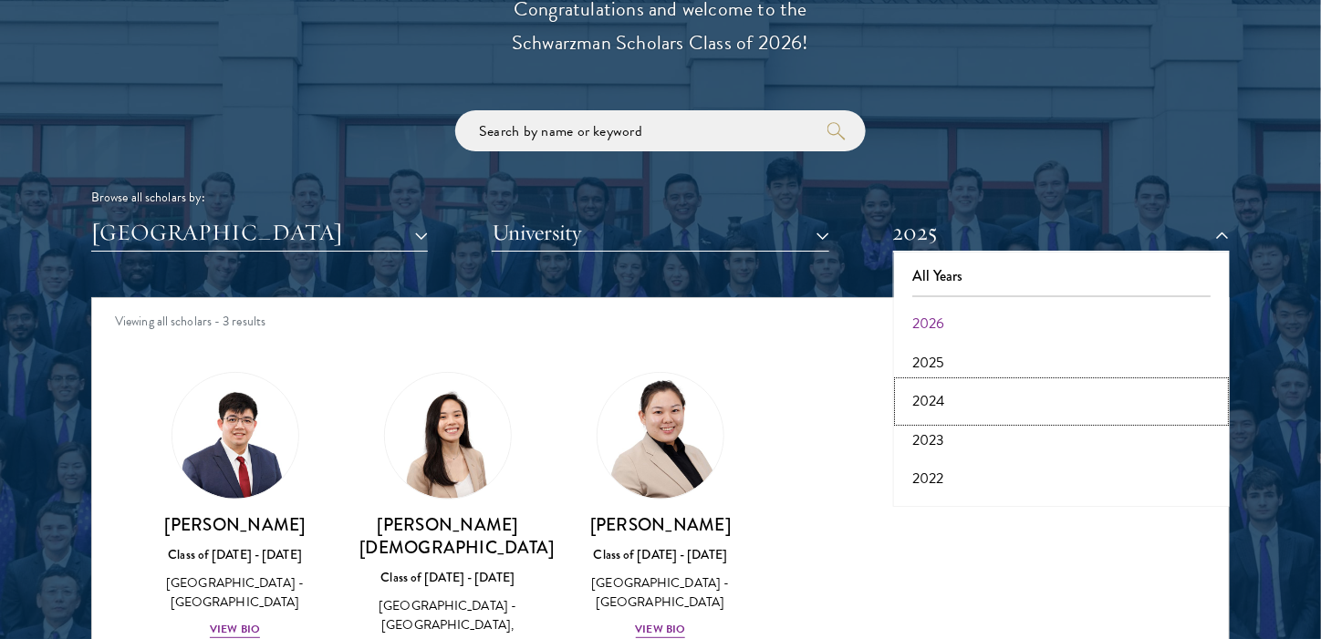
click at [1045, 399] on button "2024" at bounding box center [1061, 401] width 326 height 38
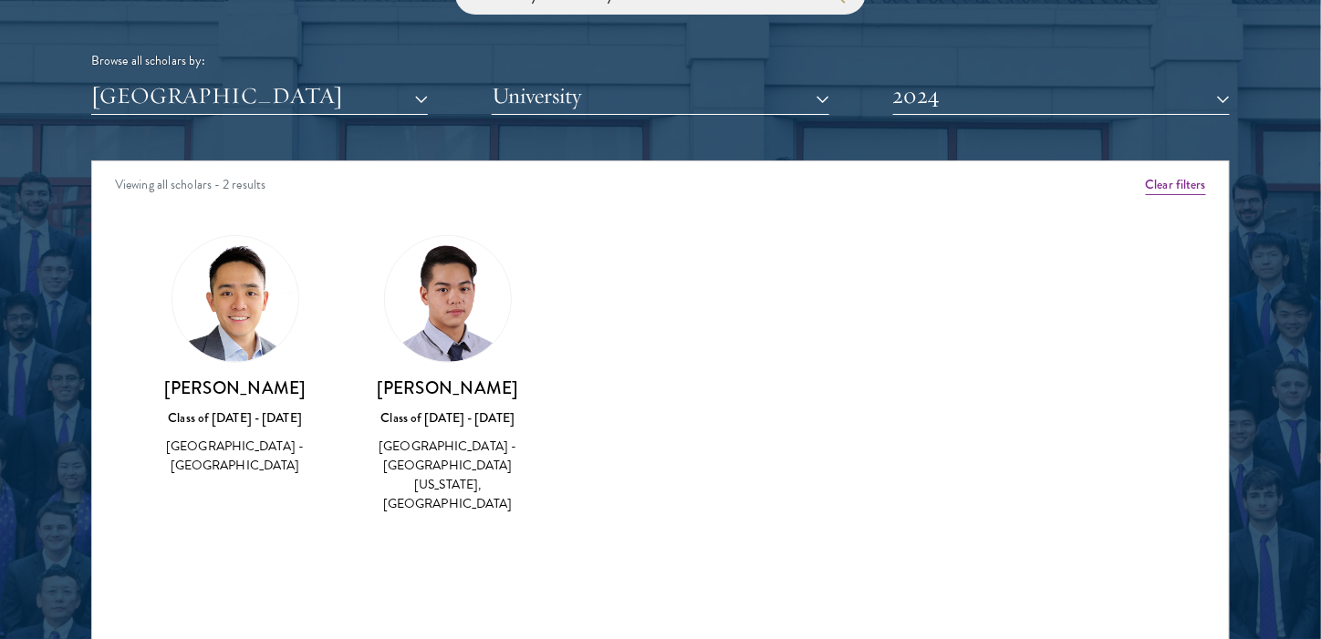
scroll to position [2306, 0]
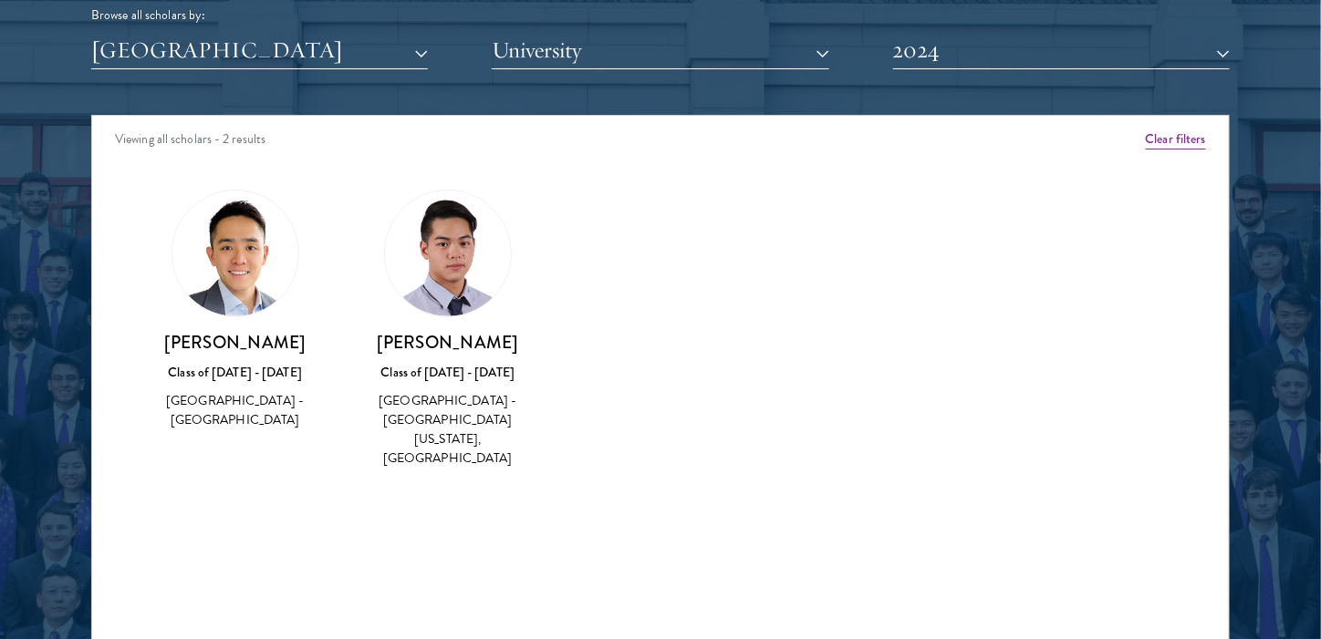
click at [485, 277] on img at bounding box center [448, 254] width 126 height 126
click at [418, 316] on div "[PERSON_NAME] Class of [DATE] - [DATE] [GEOGRAPHIC_DATA] - [GEOGRAPHIC_DATA][US…" at bounding box center [447, 330] width 176 height 280
click at [440, 349] on h3 "[PERSON_NAME]" at bounding box center [447, 342] width 176 height 23
click at [383, 47] on button "[GEOGRAPHIC_DATA]" at bounding box center [259, 50] width 337 height 37
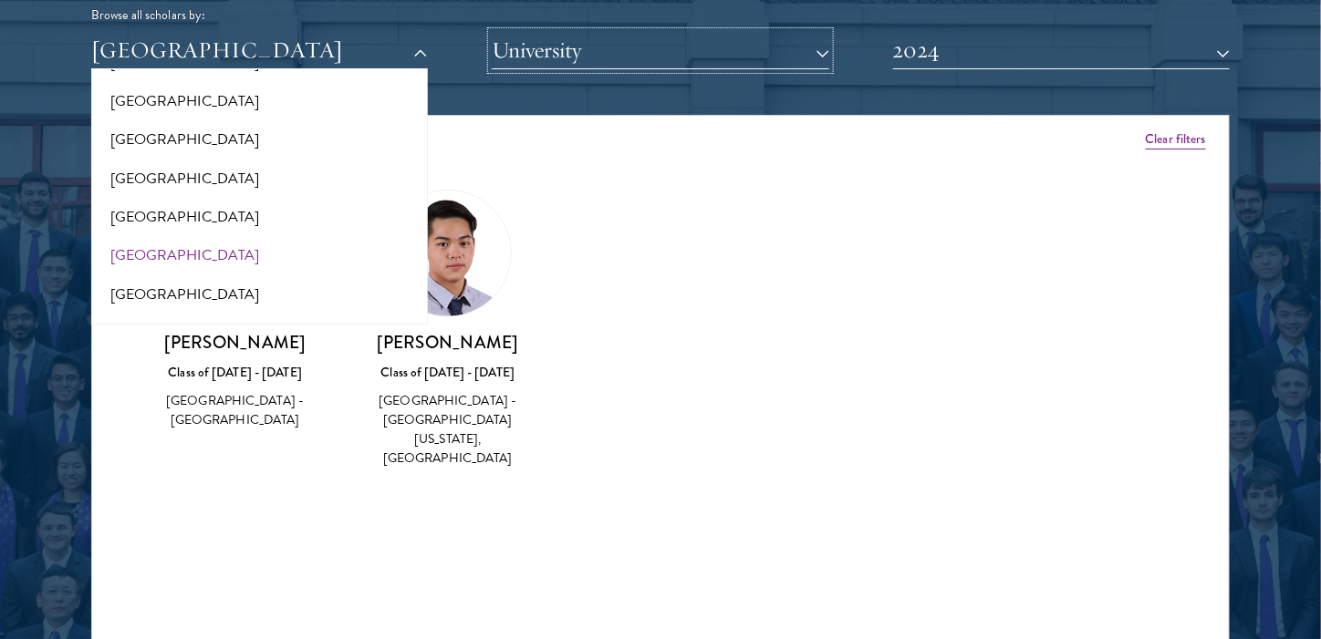
click at [742, 65] on button "University" at bounding box center [660, 50] width 337 height 37
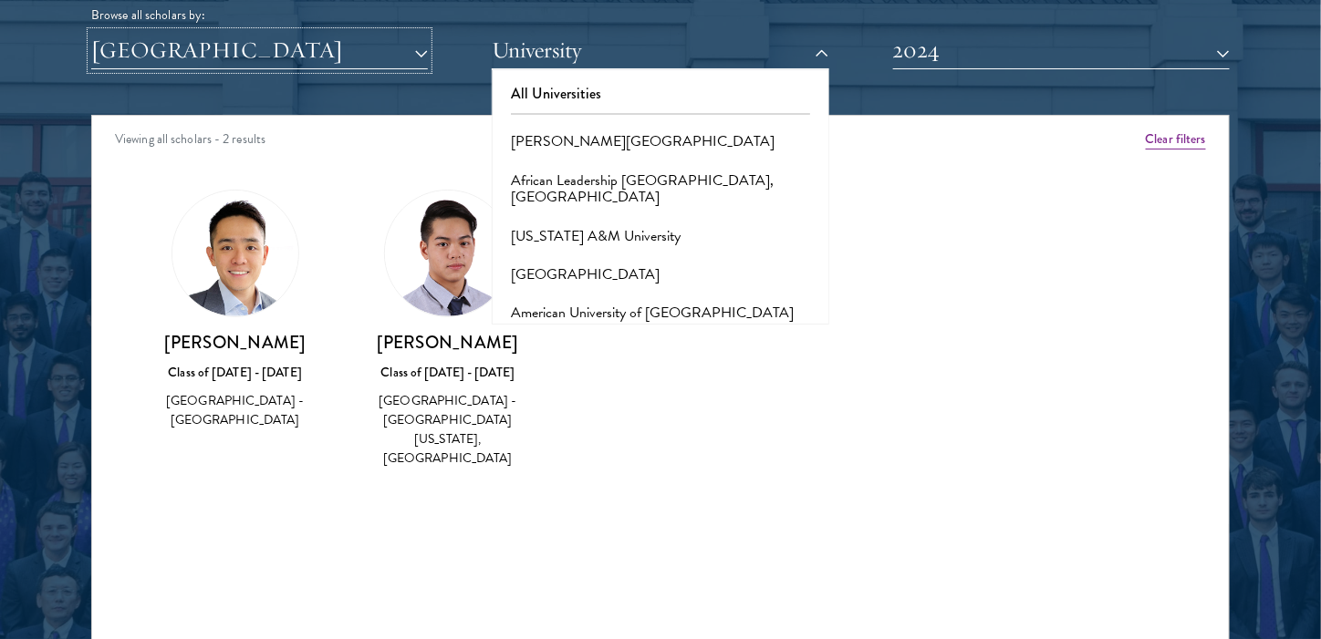
click at [352, 36] on button "[GEOGRAPHIC_DATA]" at bounding box center [259, 50] width 337 height 37
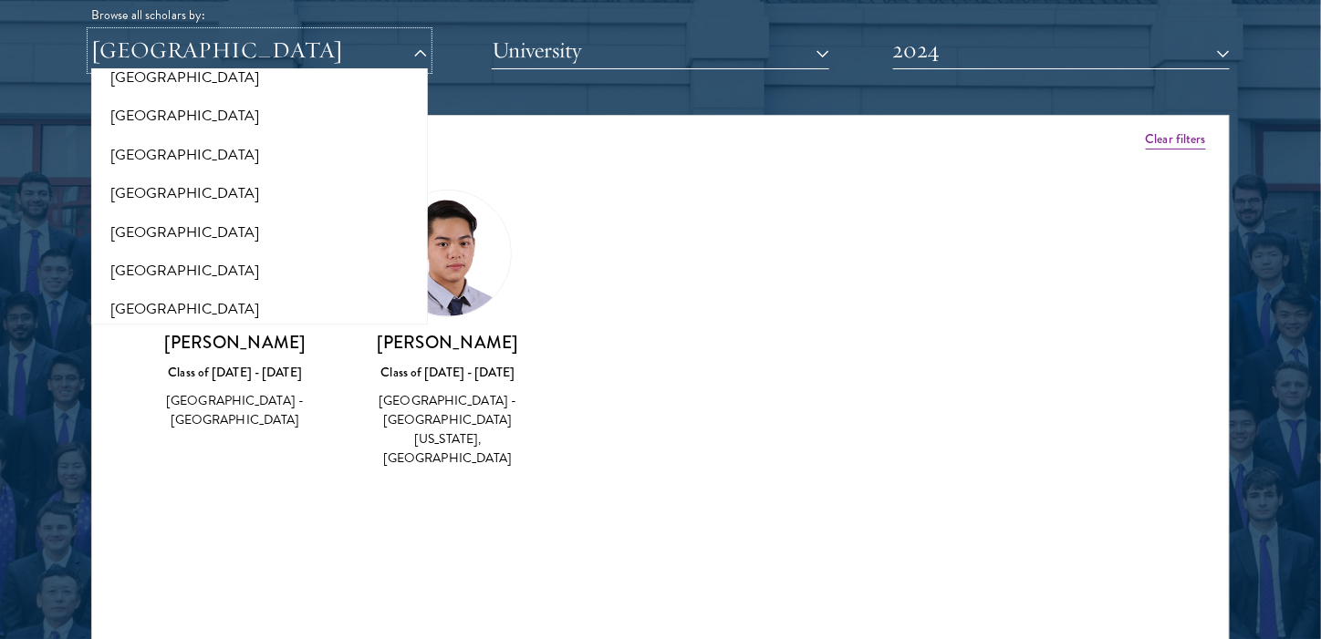
scroll to position [2189, 0]
click at [176, 382] on div "[PERSON_NAME] Class of [DATE] - [DATE] [GEOGRAPHIC_DATA] - [GEOGRAPHIC_DATA]" at bounding box center [235, 381] width 176 height 100
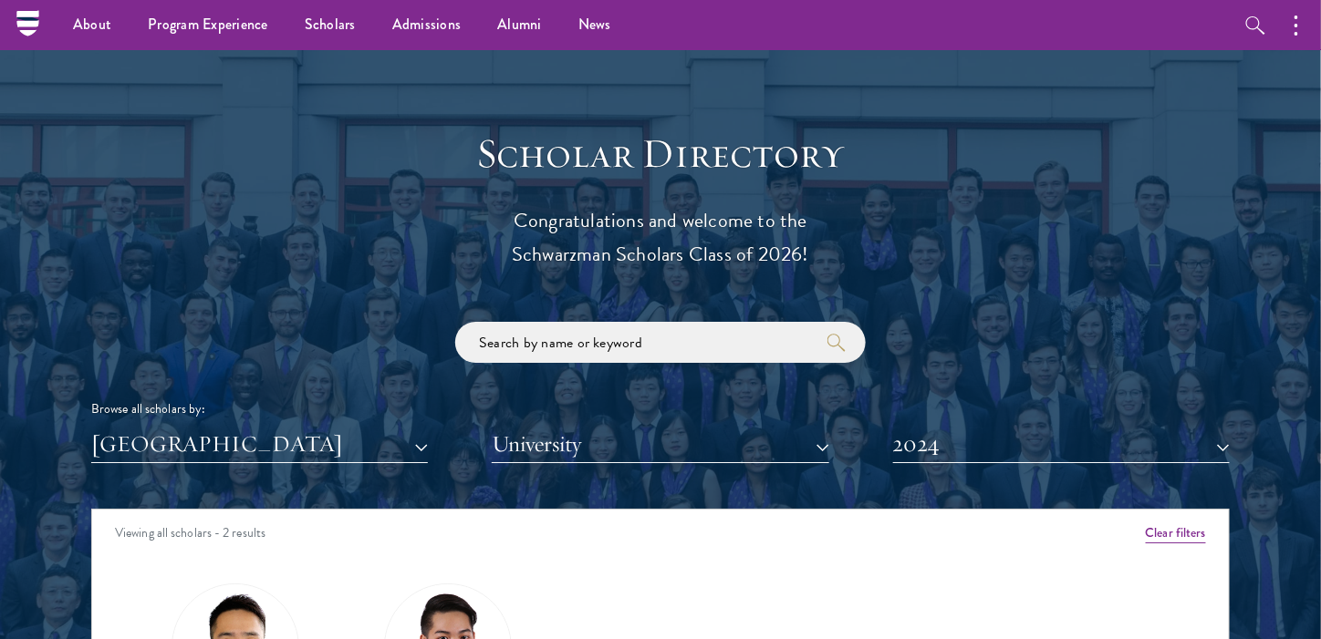
scroll to position [1850, 0]
